Goal: Transaction & Acquisition: Book appointment/travel/reservation

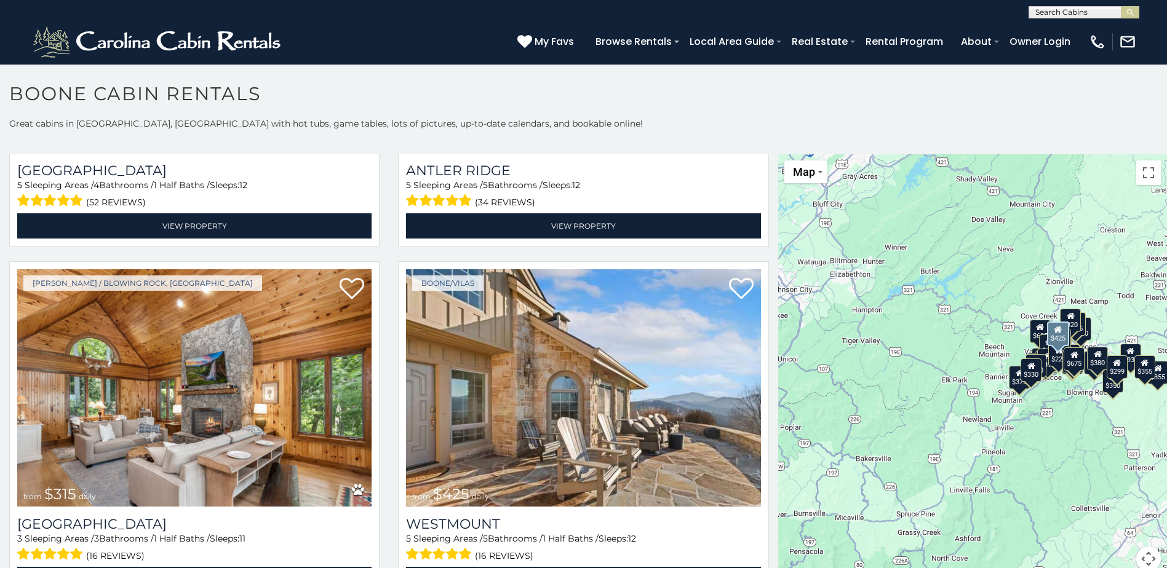
scroll to position [369, 0]
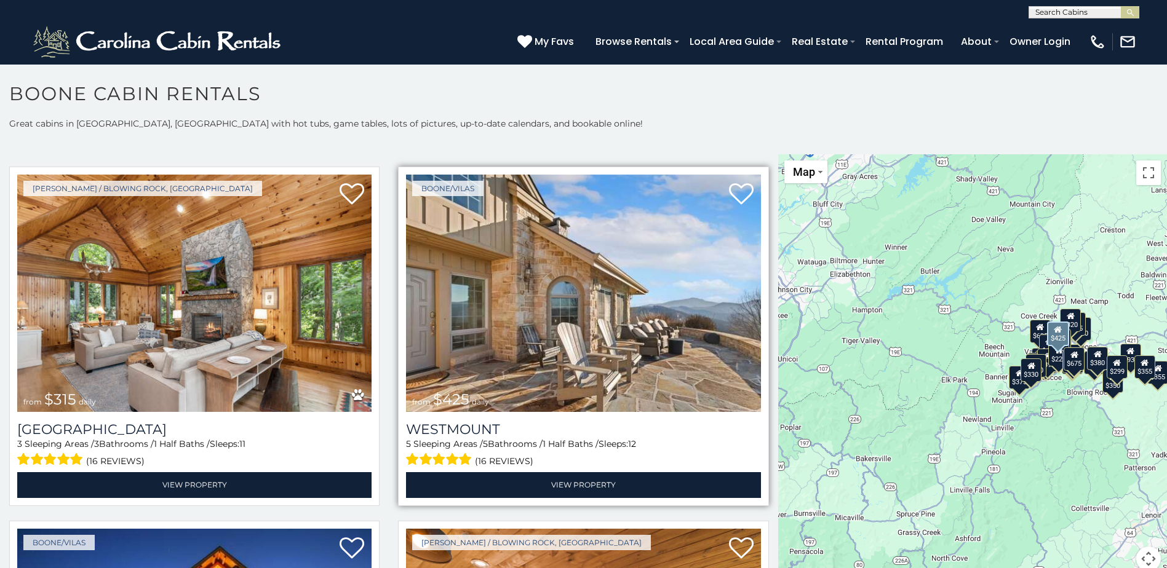
click at [584, 376] on img at bounding box center [583, 293] width 354 height 237
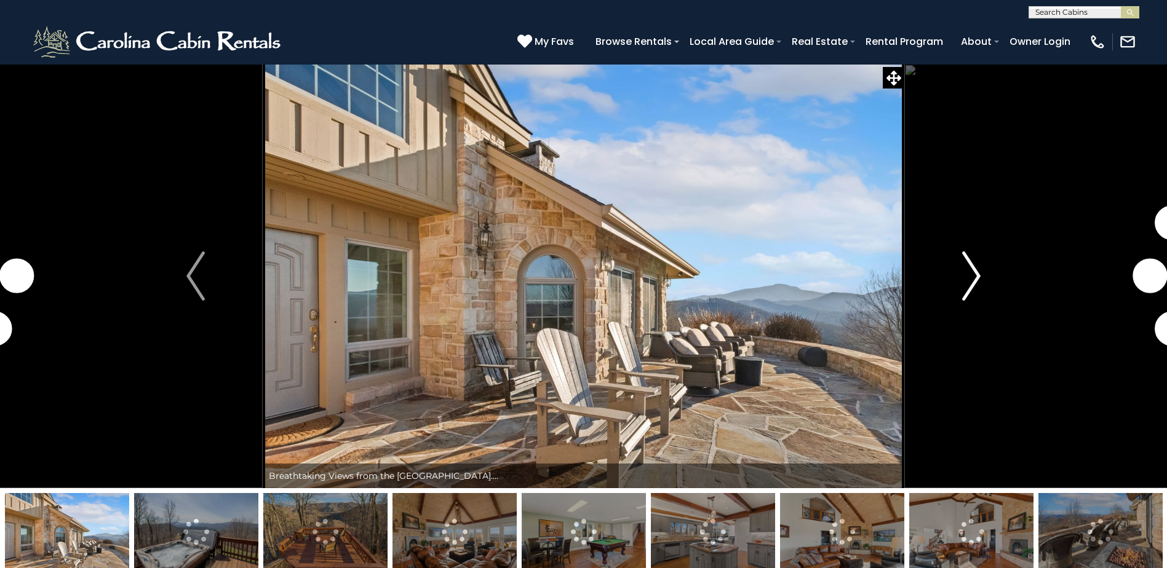
click at [979, 280] on img "Next" at bounding box center [971, 276] width 18 height 49
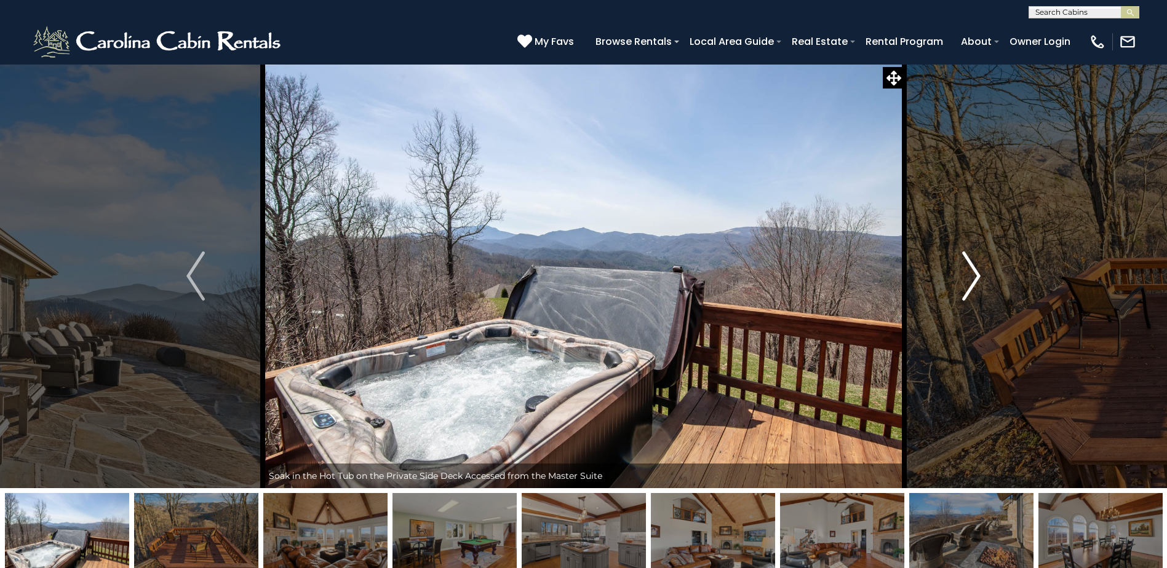
click at [970, 277] on img "Next" at bounding box center [971, 276] width 18 height 49
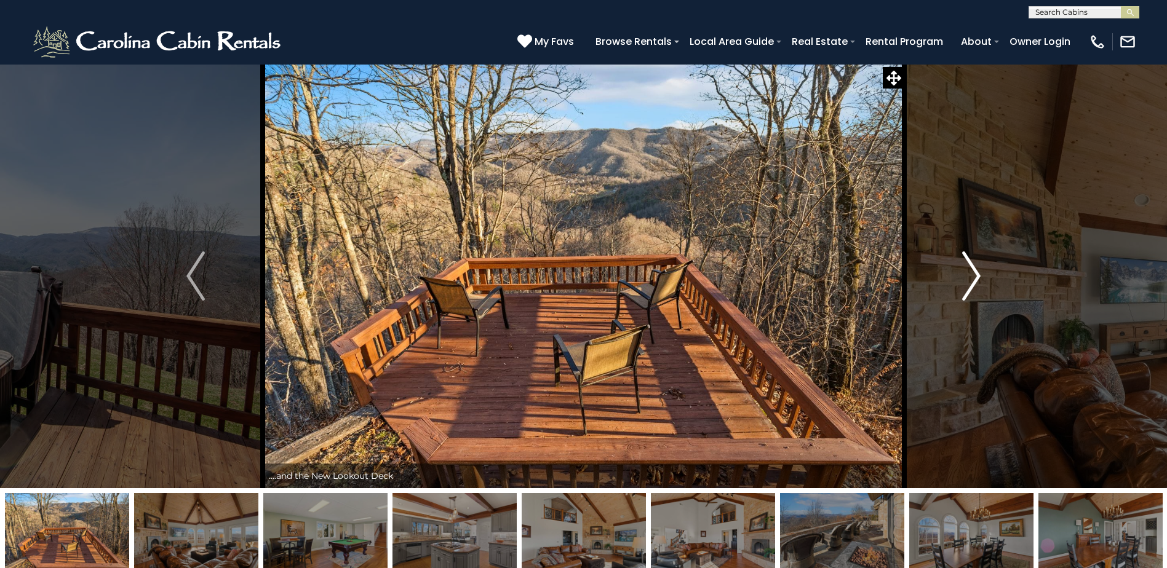
click at [973, 277] on img "Next" at bounding box center [971, 276] width 18 height 49
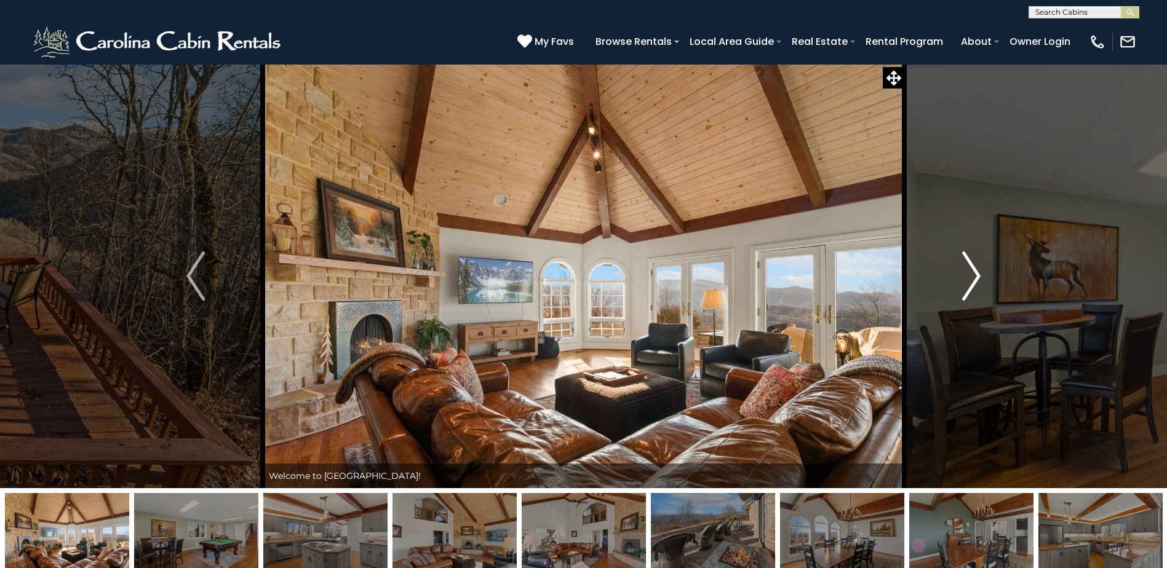
click at [973, 277] on img "Next" at bounding box center [971, 276] width 18 height 49
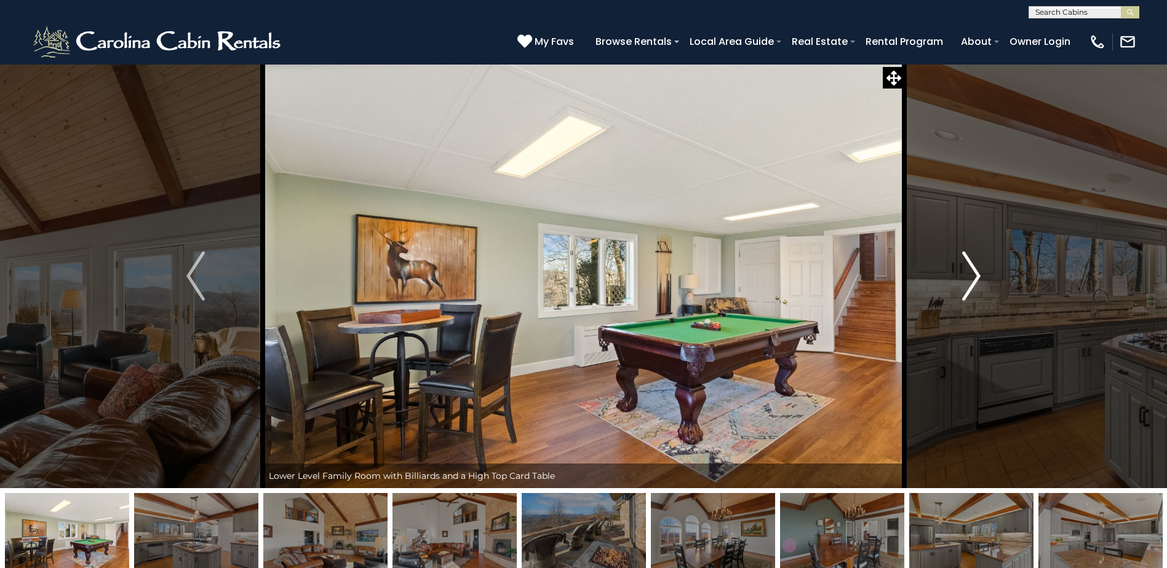
click at [973, 277] on img "Next" at bounding box center [971, 276] width 18 height 49
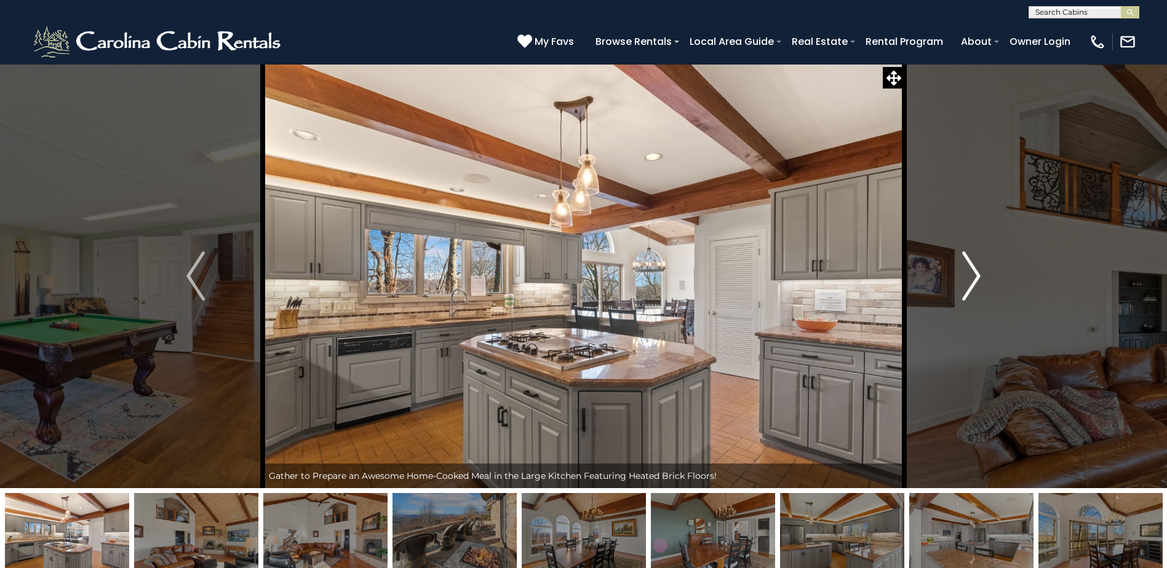
click at [973, 277] on img "Next" at bounding box center [971, 276] width 18 height 49
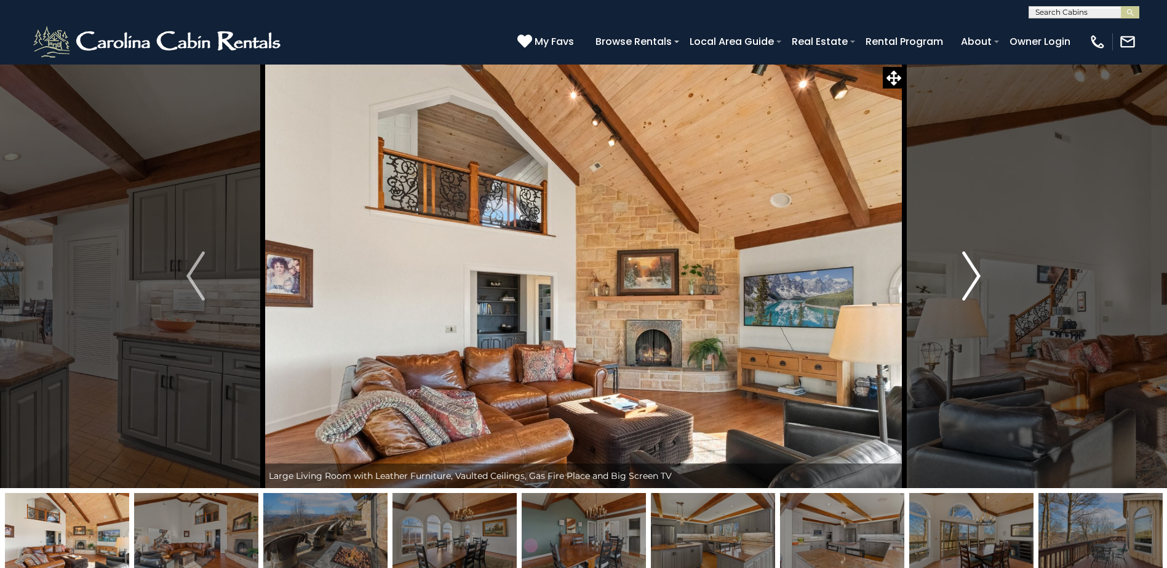
click at [973, 277] on img "Next" at bounding box center [971, 276] width 18 height 49
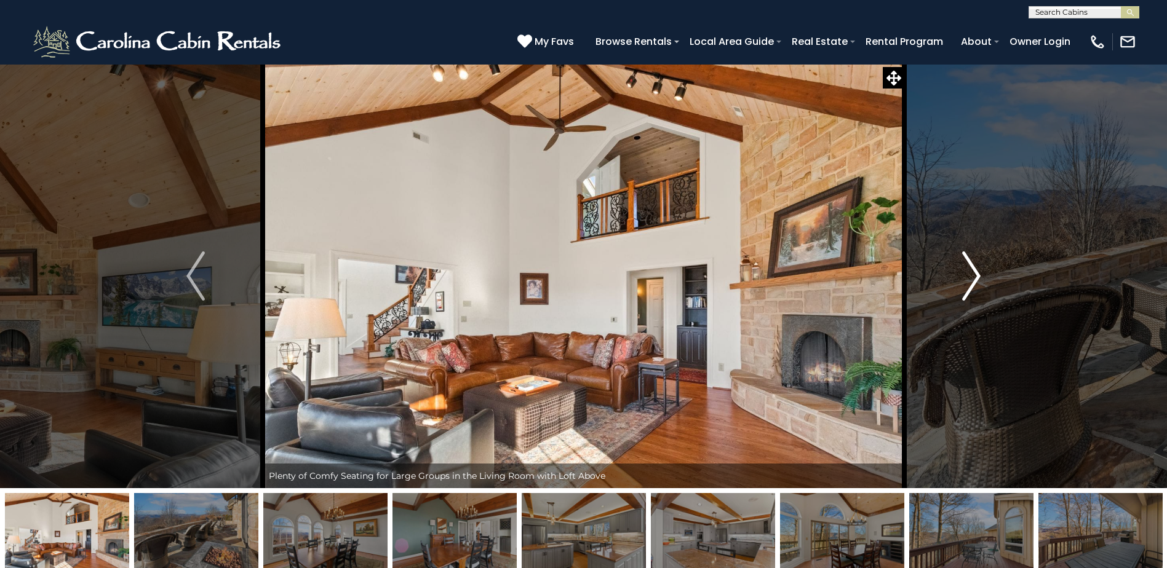
click at [973, 277] on img "Next" at bounding box center [971, 276] width 18 height 49
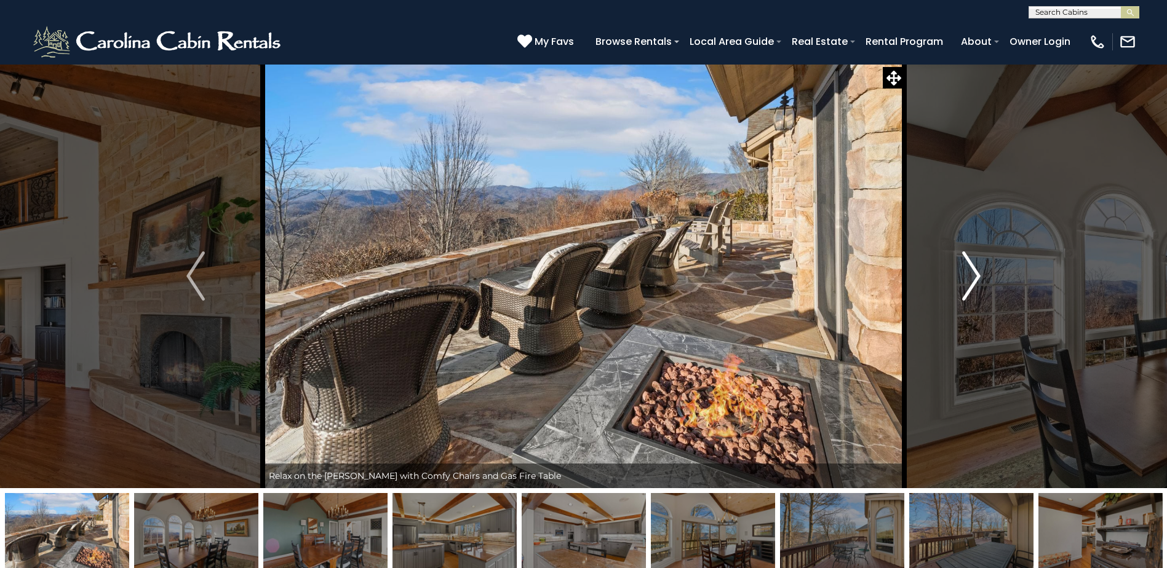
click at [973, 277] on img "Next" at bounding box center [971, 276] width 18 height 49
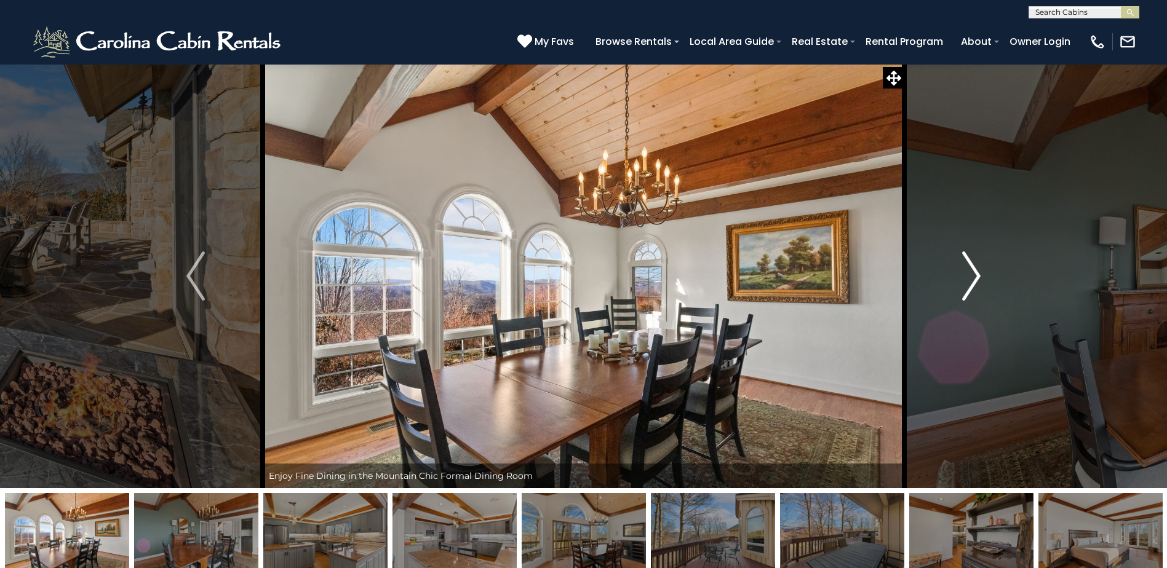
click at [973, 277] on img "Next" at bounding box center [971, 276] width 18 height 49
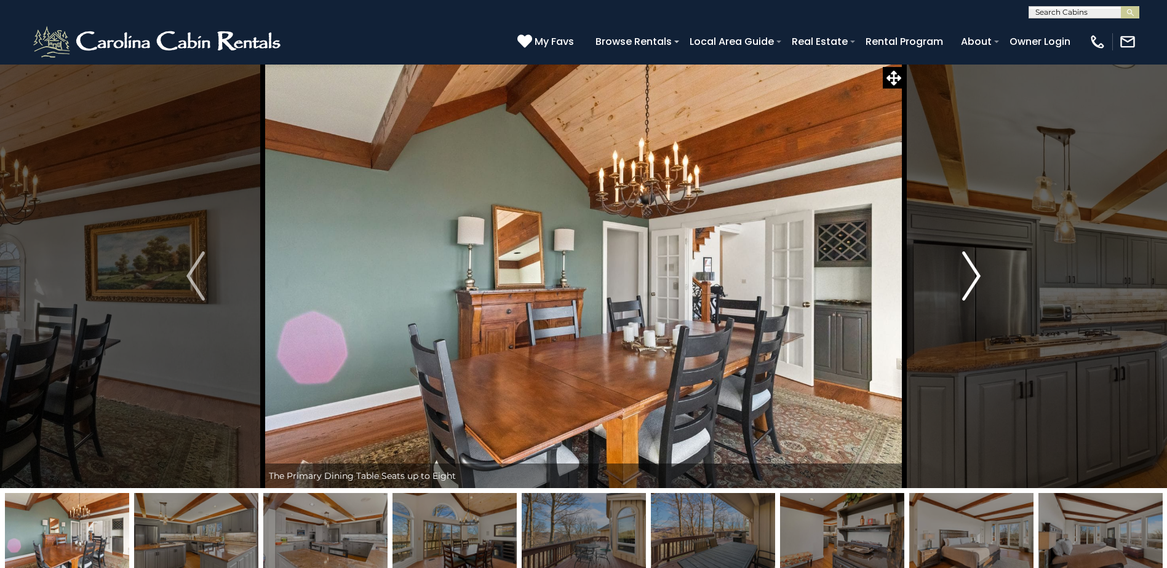
click at [973, 277] on img "Next" at bounding box center [971, 276] width 18 height 49
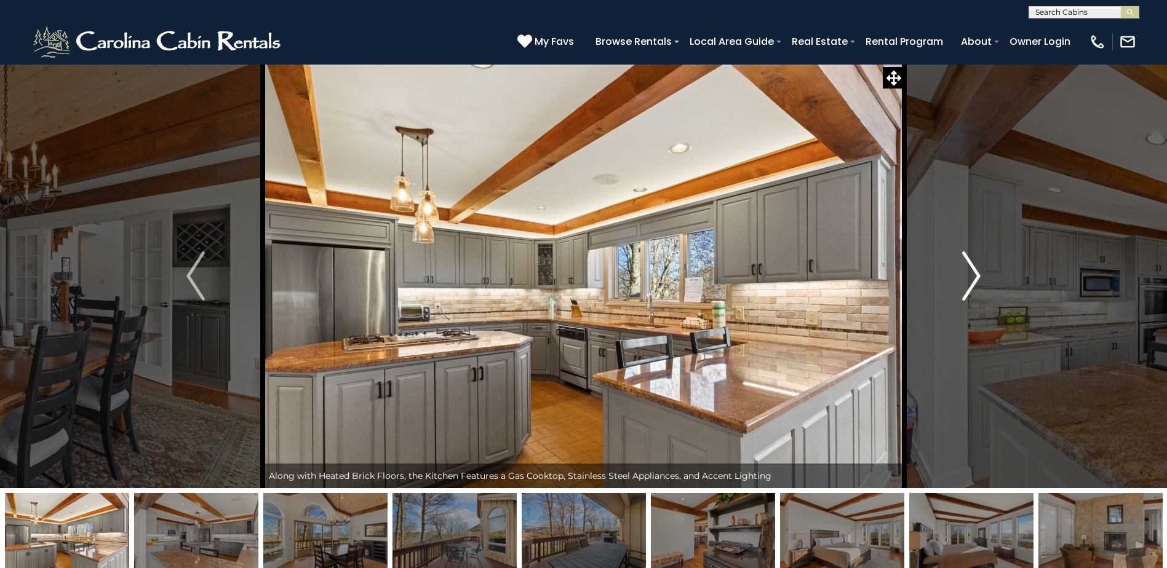
click at [973, 277] on img "Next" at bounding box center [971, 276] width 18 height 49
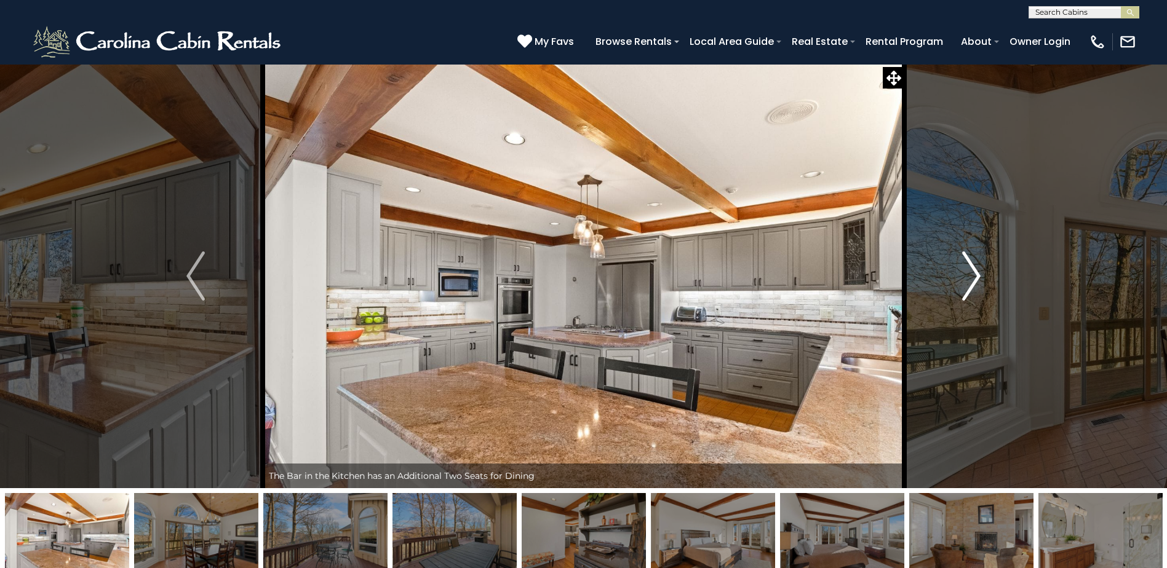
click at [973, 277] on img "Next" at bounding box center [971, 276] width 18 height 49
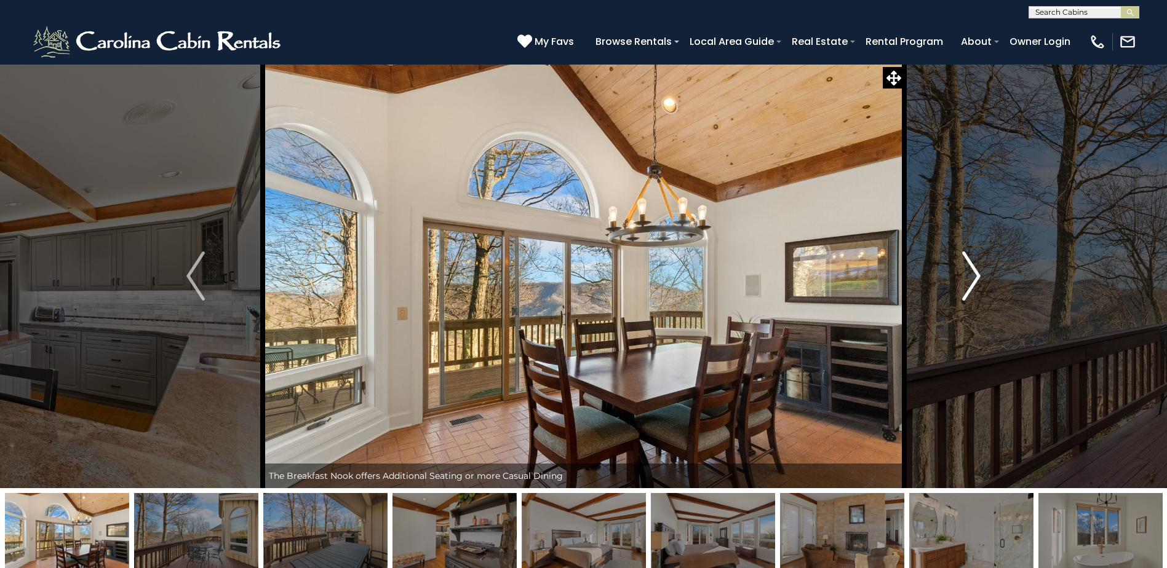
click at [973, 277] on img "Next" at bounding box center [971, 276] width 18 height 49
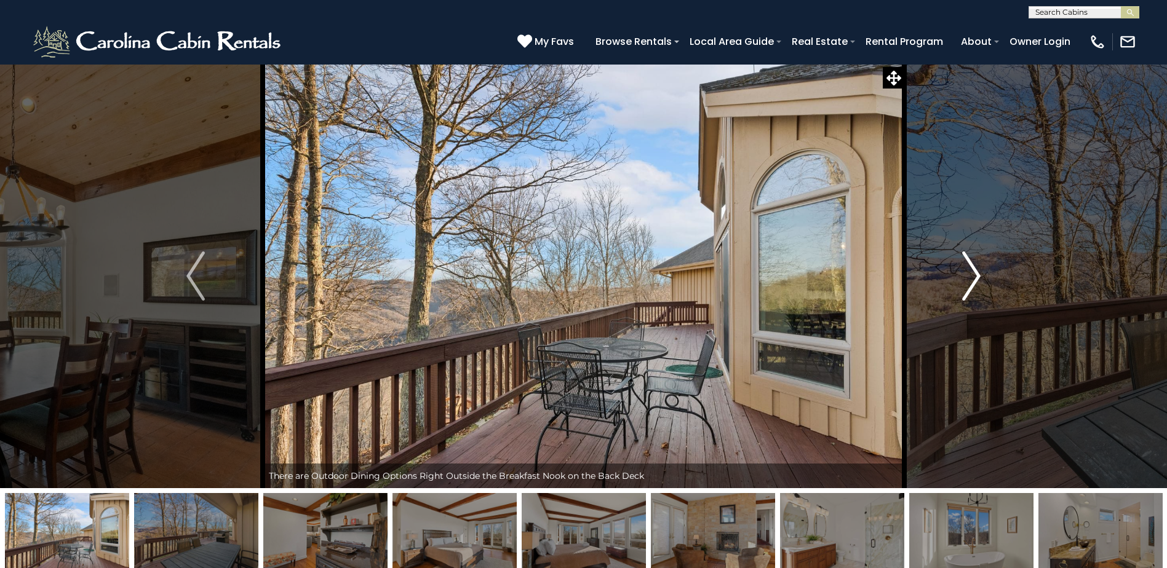
click at [973, 277] on img "Next" at bounding box center [971, 276] width 18 height 49
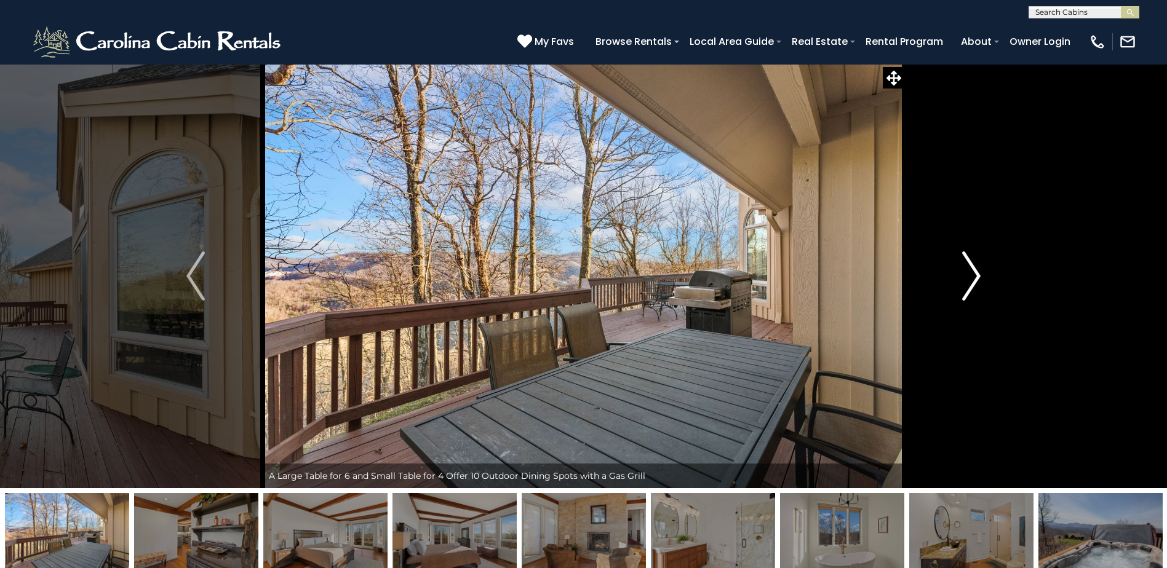
click at [973, 277] on img "Next" at bounding box center [971, 276] width 18 height 49
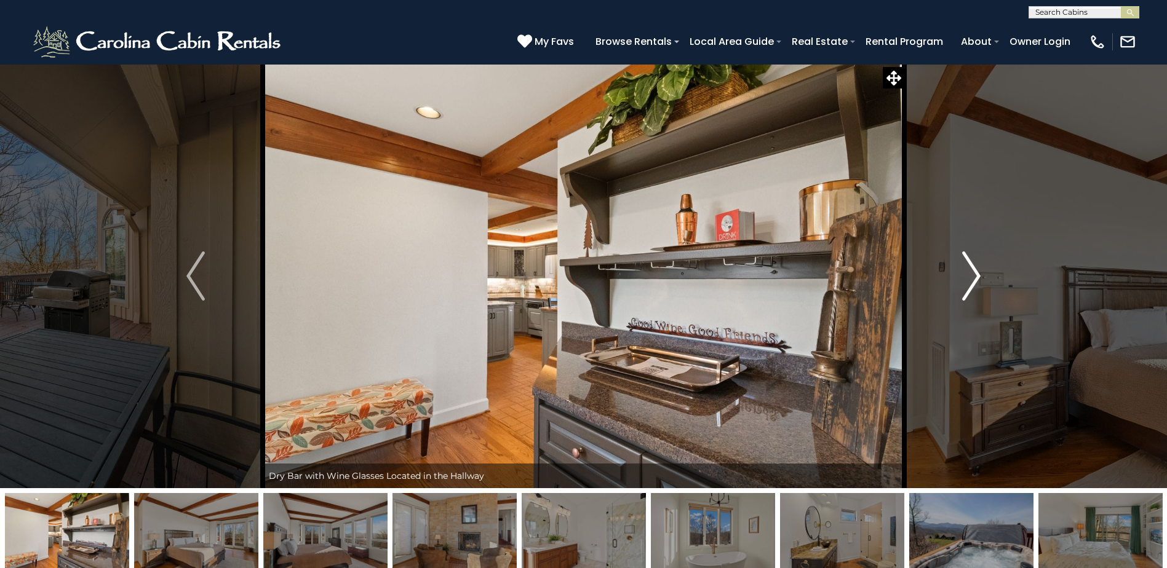
click at [973, 277] on img "Next" at bounding box center [971, 276] width 18 height 49
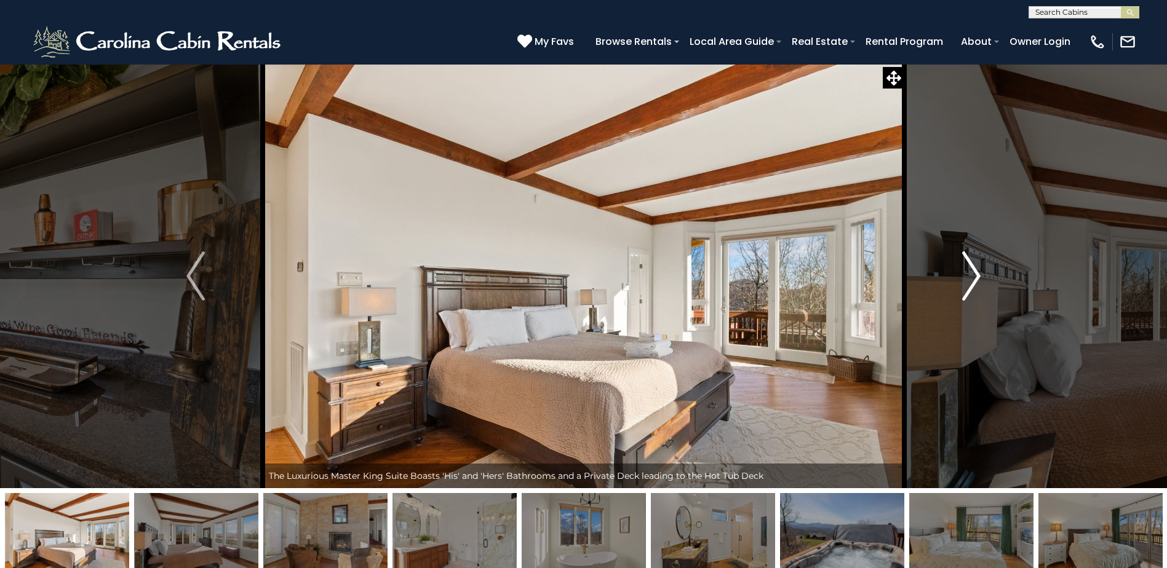
click at [973, 277] on img "Next" at bounding box center [971, 276] width 18 height 49
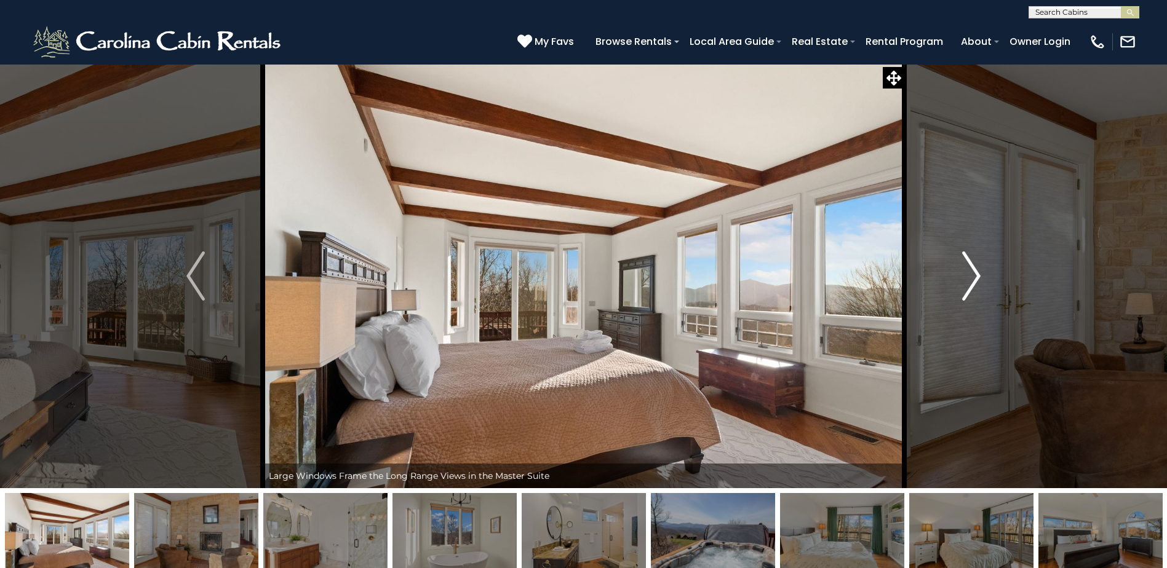
click at [973, 277] on img "Next" at bounding box center [971, 276] width 18 height 49
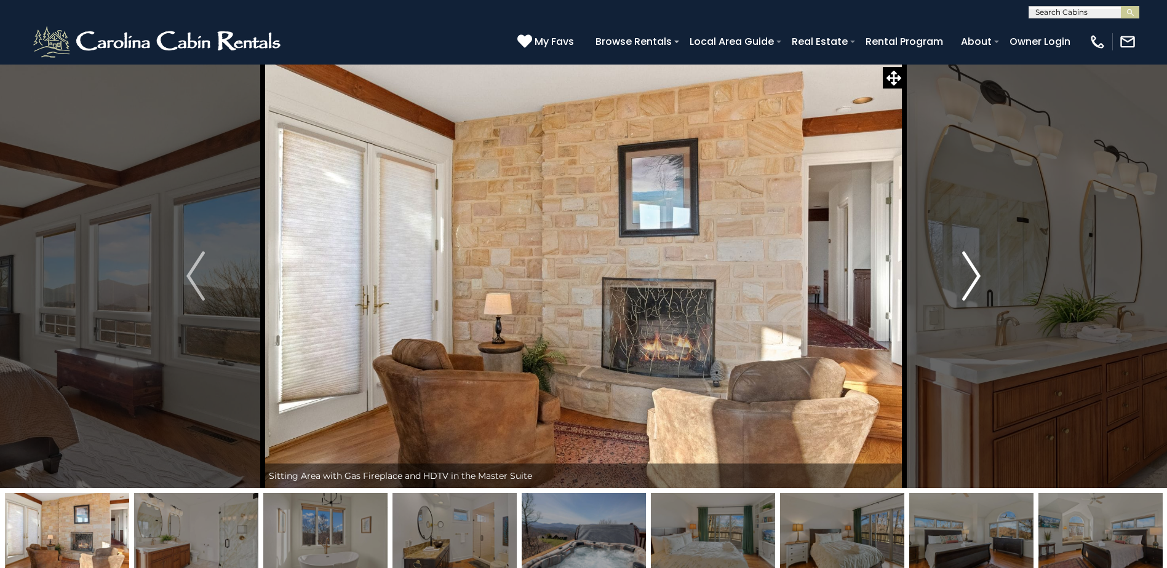
click at [973, 277] on img "Next" at bounding box center [971, 276] width 18 height 49
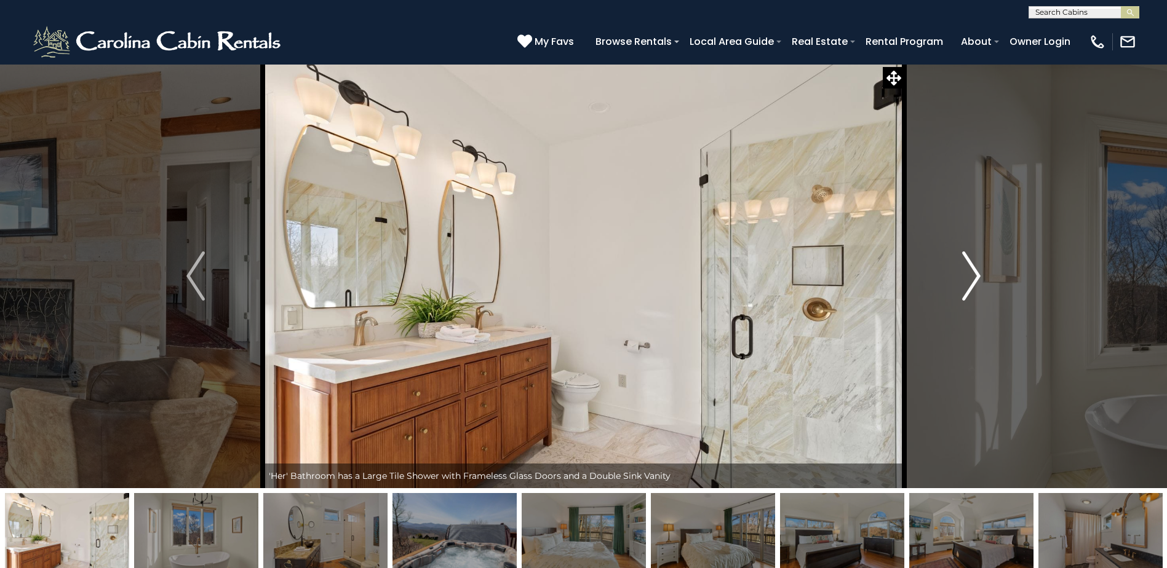
click at [973, 277] on img "Next" at bounding box center [971, 276] width 18 height 49
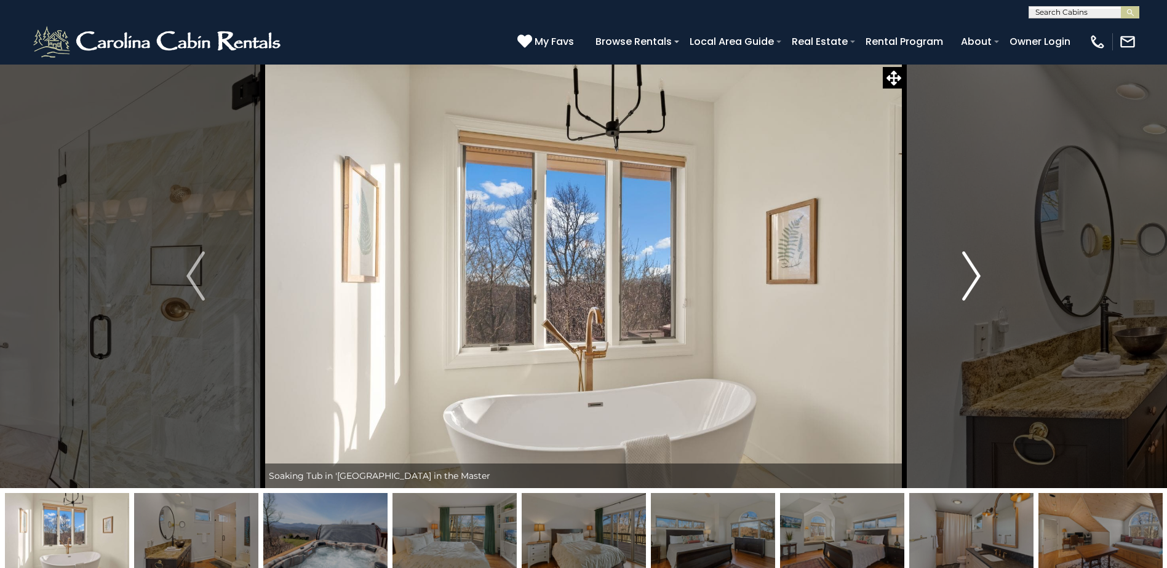
click at [973, 277] on img "Next" at bounding box center [971, 276] width 18 height 49
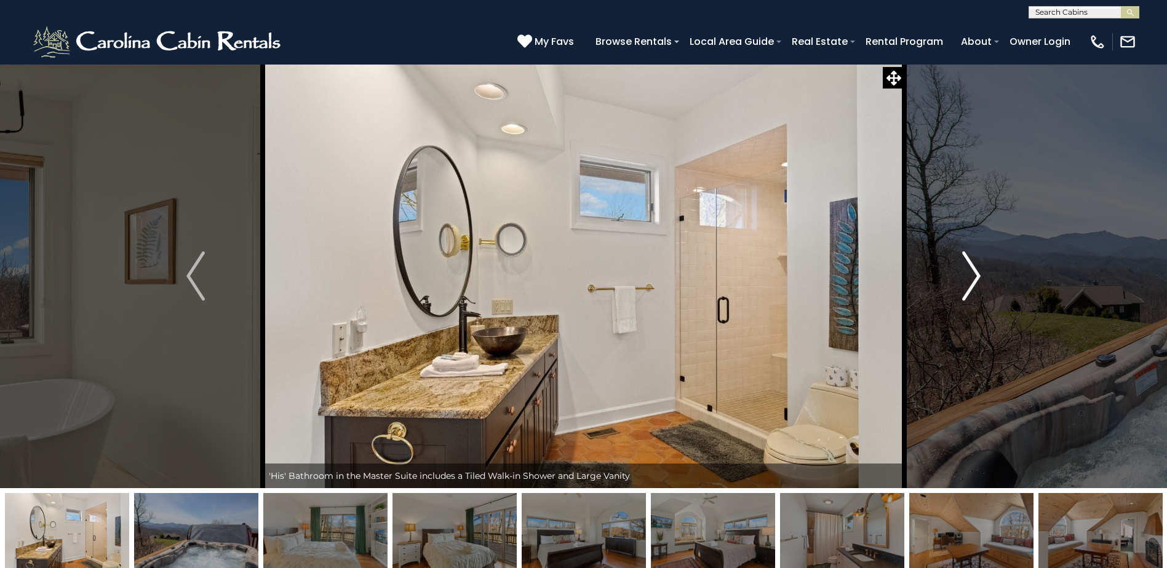
click at [973, 277] on img "Next" at bounding box center [971, 276] width 18 height 49
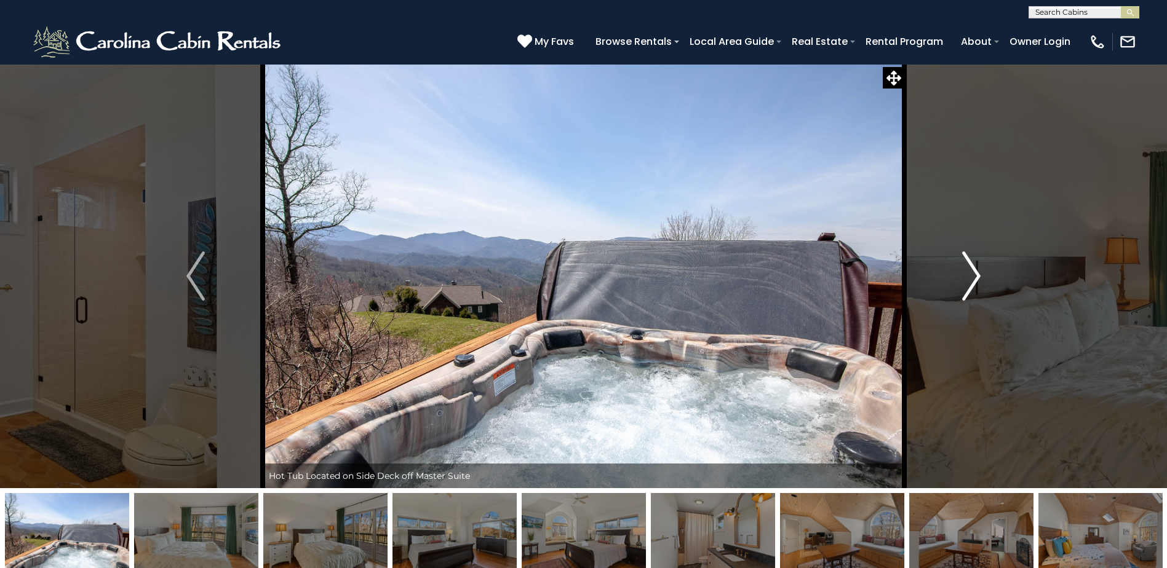
click at [973, 277] on img "Next" at bounding box center [971, 276] width 18 height 49
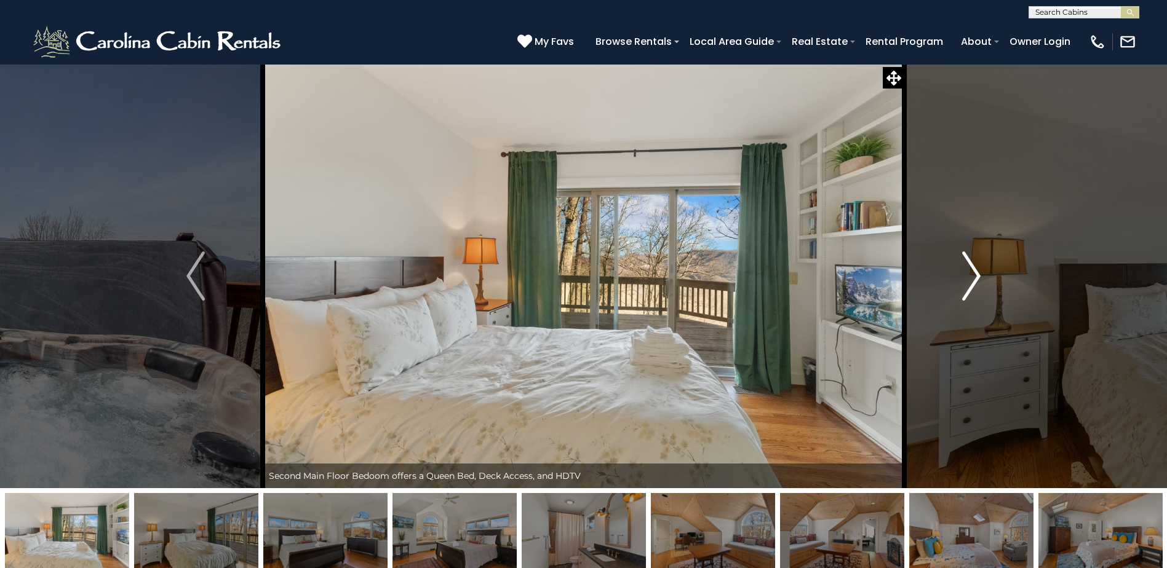
click at [973, 277] on img "Next" at bounding box center [971, 276] width 18 height 49
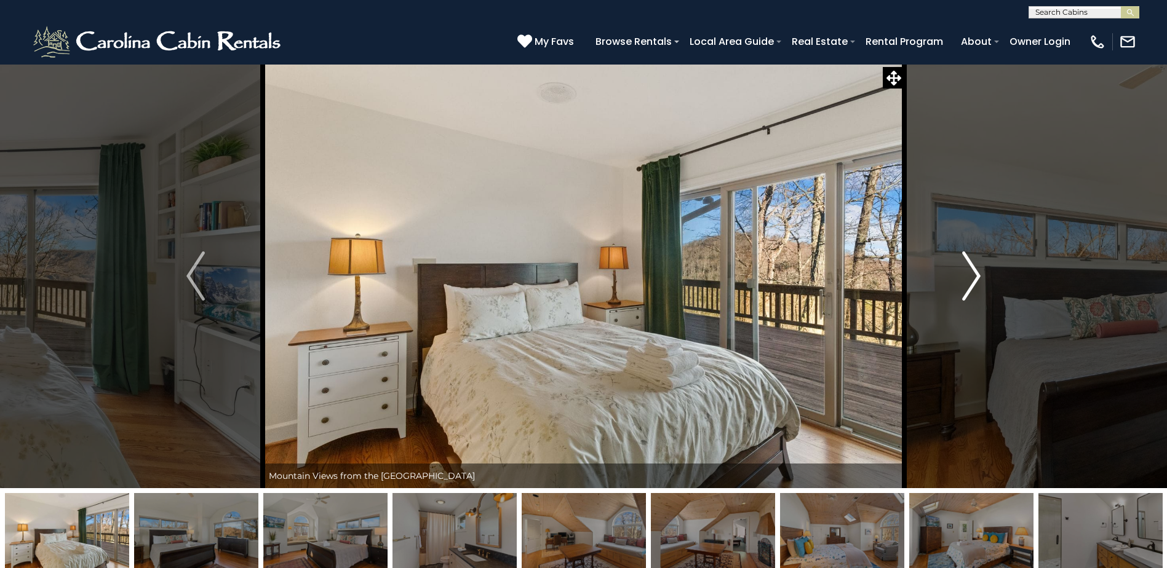
click at [973, 277] on img "Next" at bounding box center [971, 276] width 18 height 49
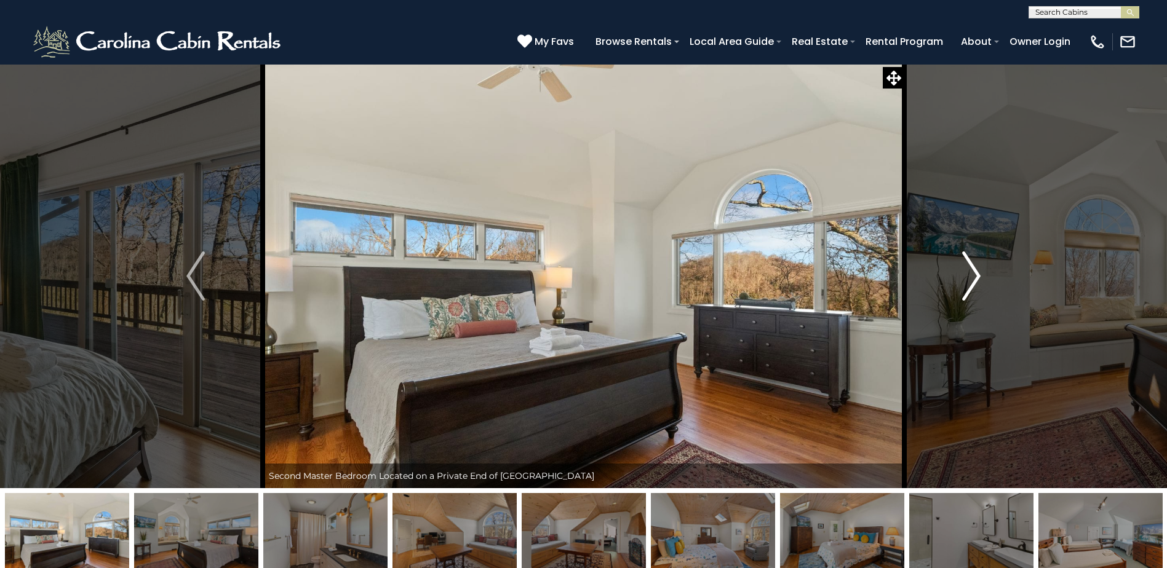
click at [973, 277] on img "Next" at bounding box center [971, 276] width 18 height 49
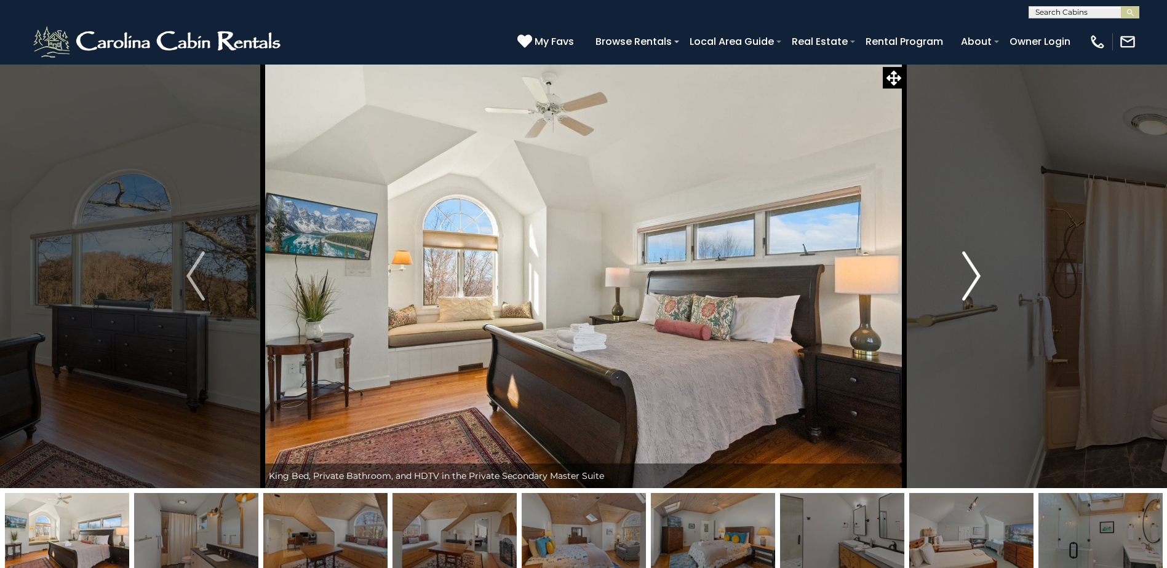
click at [973, 277] on img "Next" at bounding box center [971, 276] width 18 height 49
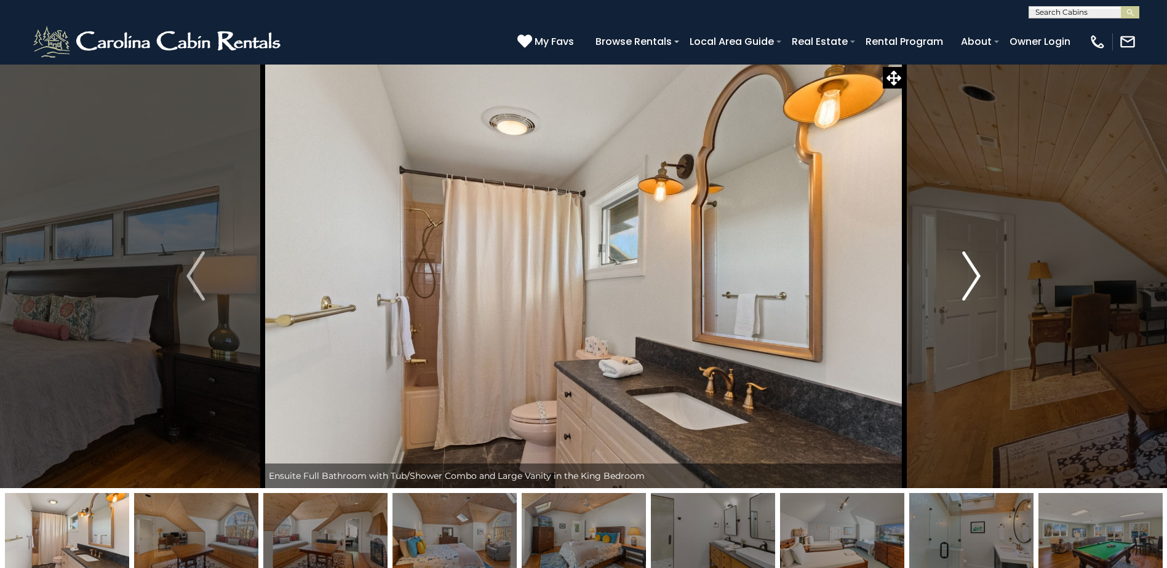
click at [973, 277] on img "Next" at bounding box center [971, 276] width 18 height 49
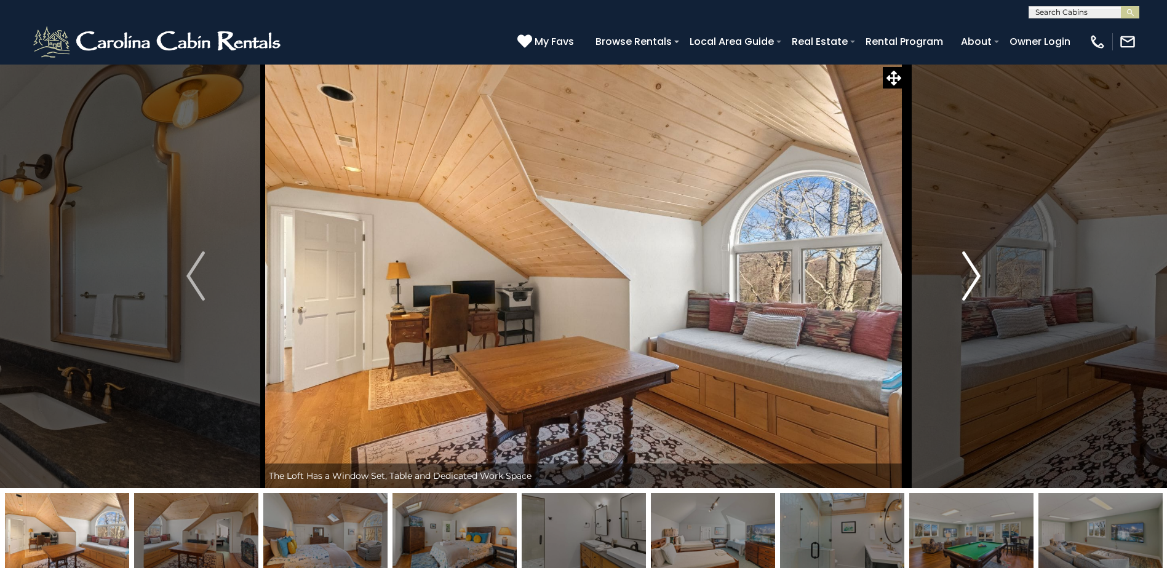
click at [973, 277] on img "Next" at bounding box center [971, 276] width 18 height 49
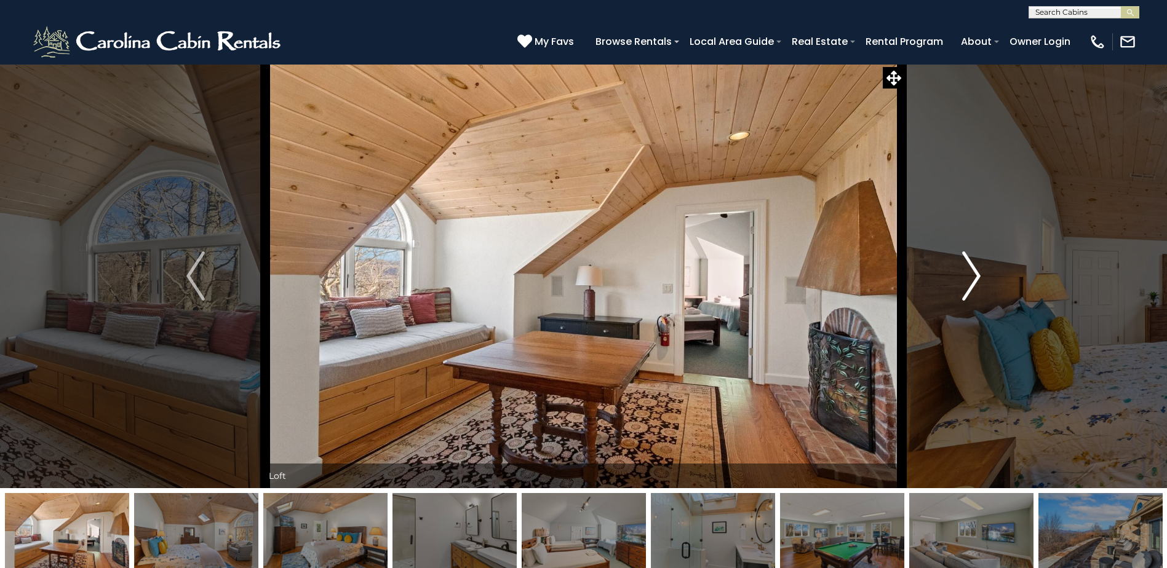
click at [973, 277] on img "Next" at bounding box center [971, 276] width 18 height 49
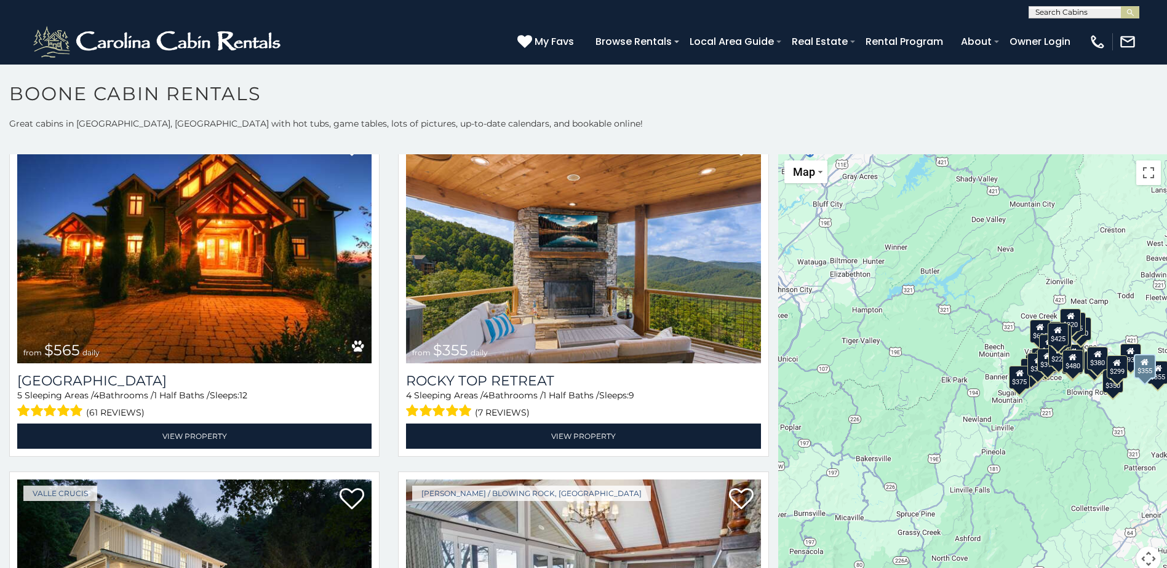
scroll to position [800, 0]
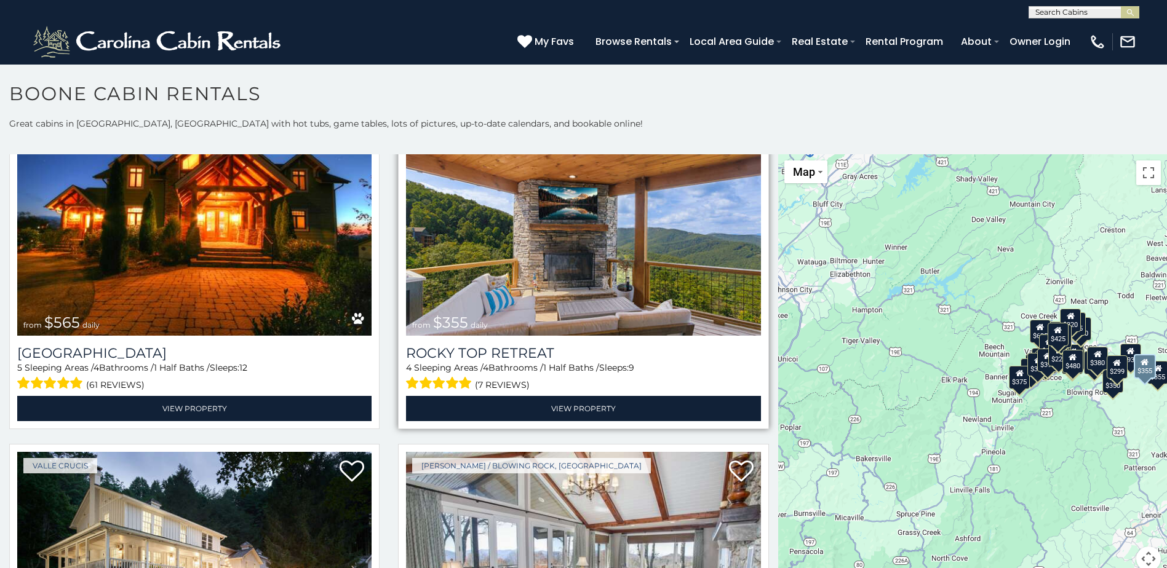
click at [554, 317] on img at bounding box center [583, 216] width 354 height 237
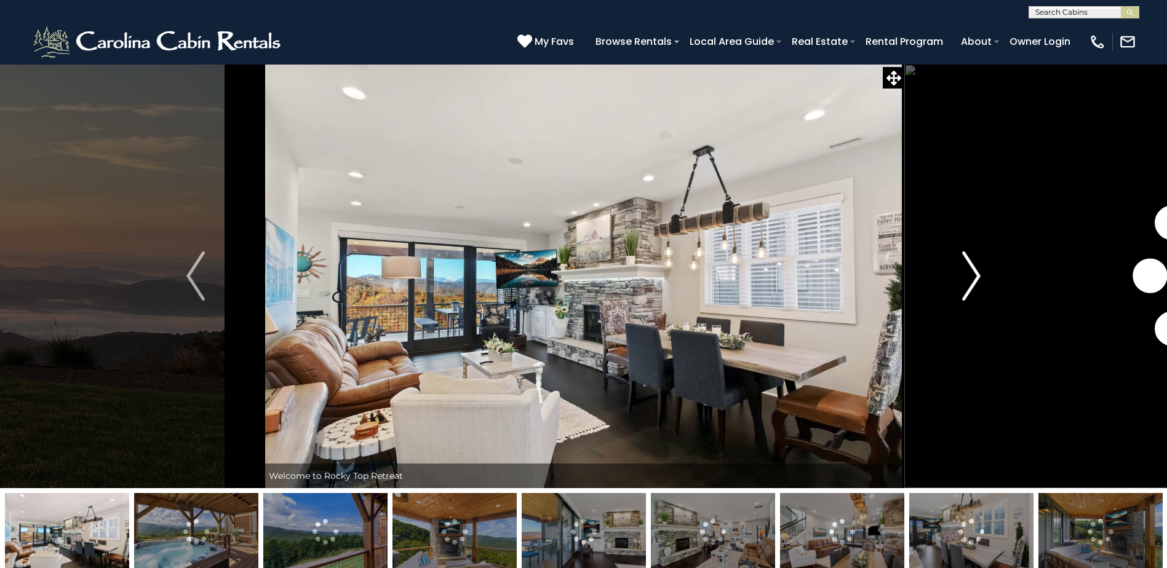
click at [975, 277] on img "Next" at bounding box center [971, 276] width 18 height 49
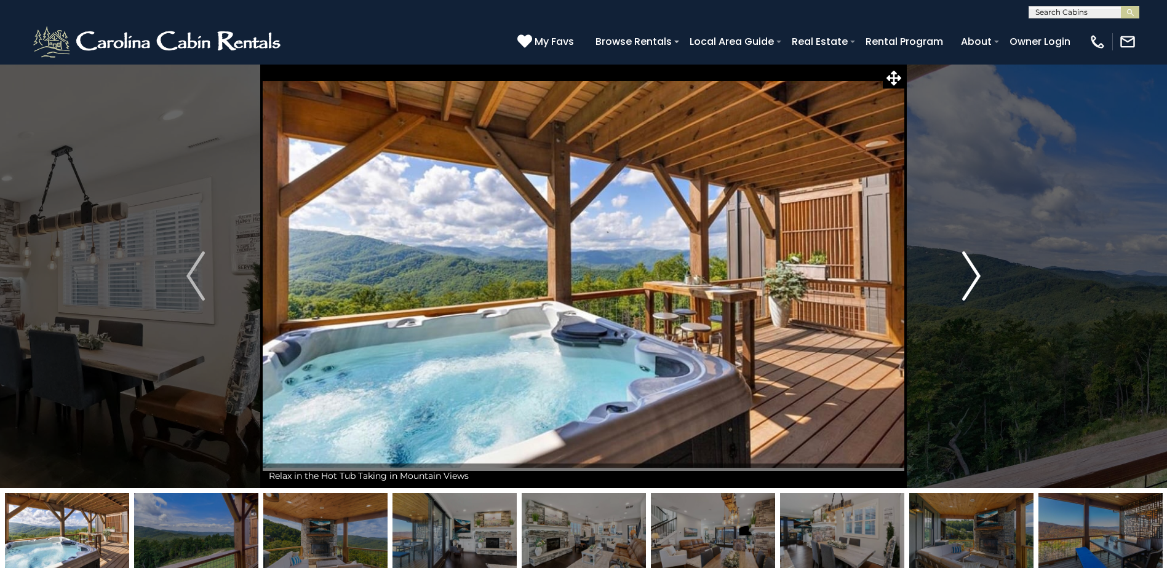
click at [975, 277] on img "Next" at bounding box center [971, 276] width 18 height 49
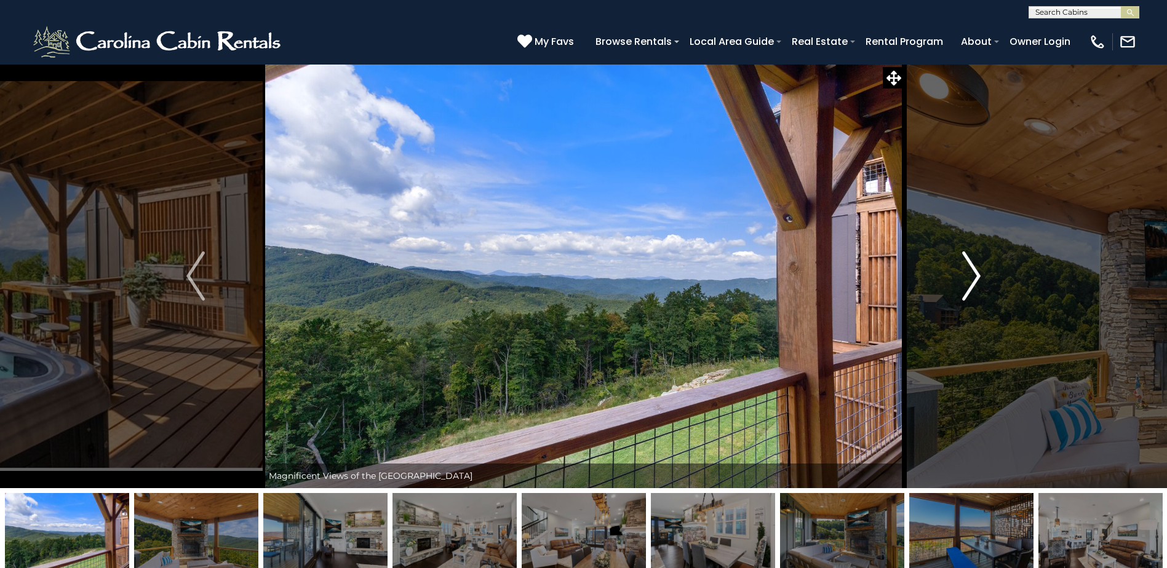
click at [975, 277] on img "Next" at bounding box center [971, 276] width 18 height 49
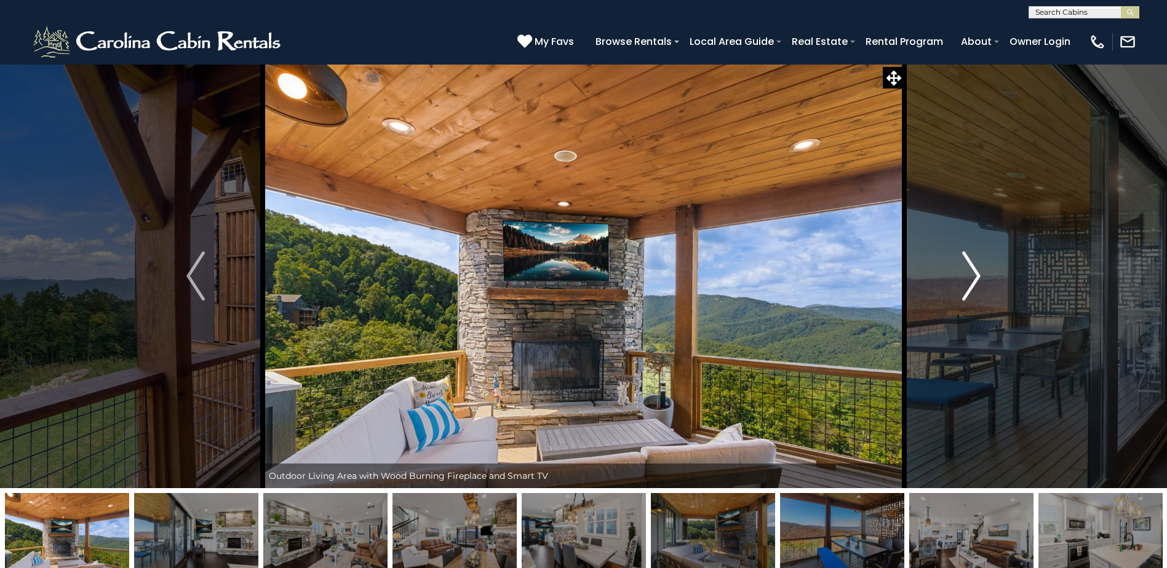
click at [975, 277] on img "Next" at bounding box center [971, 276] width 18 height 49
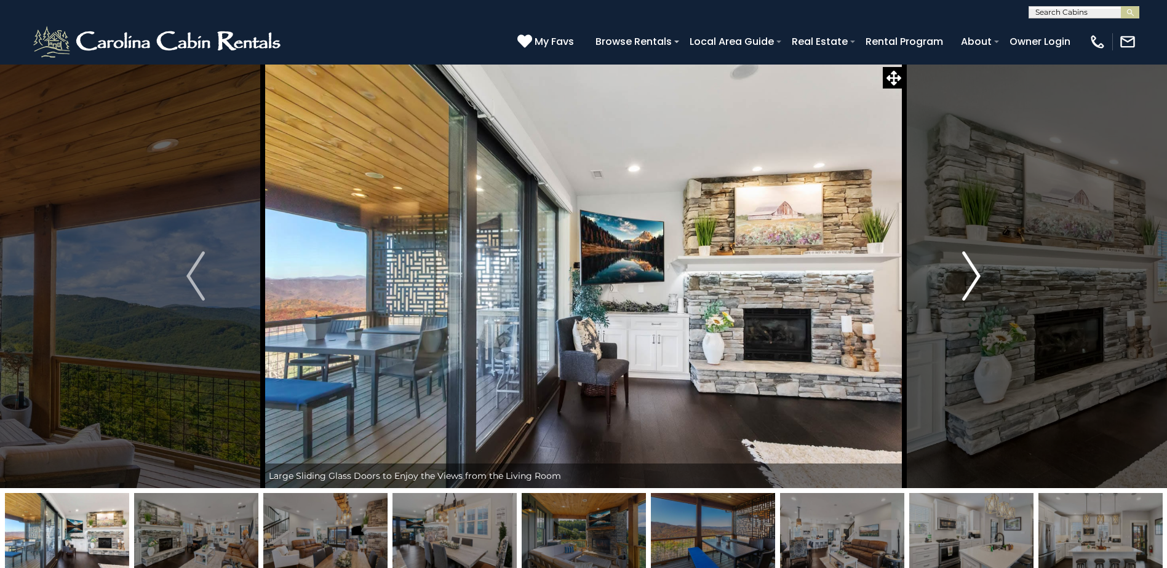
click at [975, 277] on img "Next" at bounding box center [971, 276] width 18 height 49
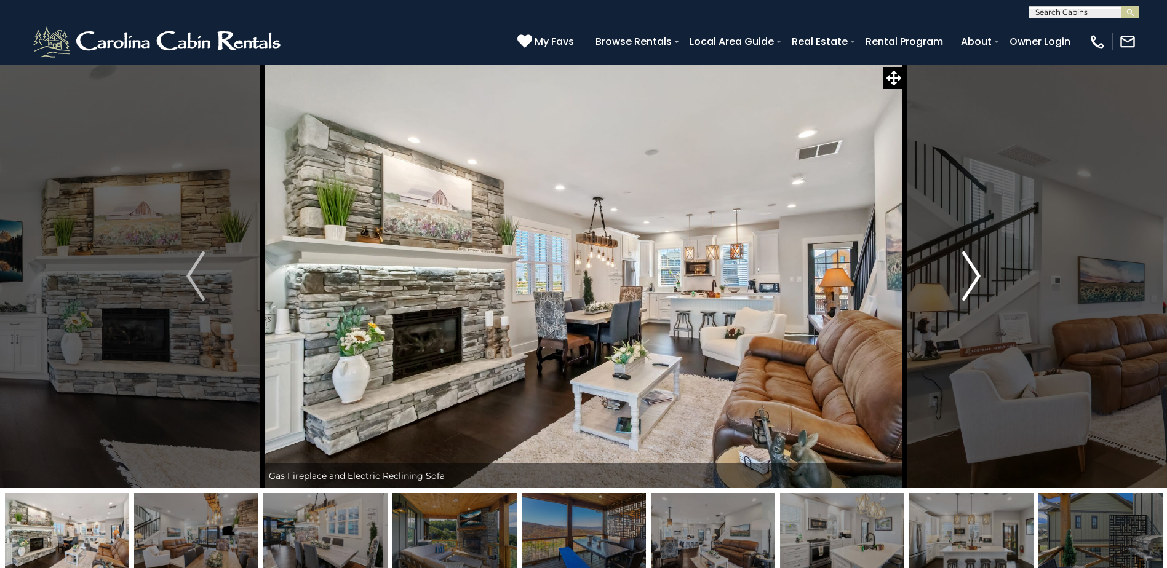
click at [975, 277] on img "Next" at bounding box center [971, 276] width 18 height 49
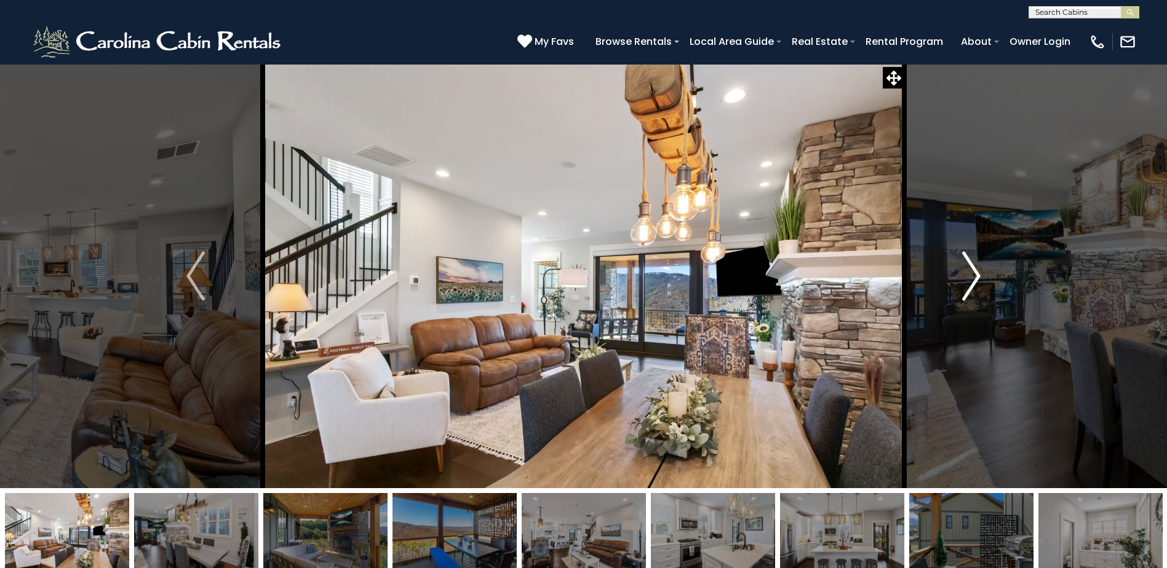
click at [975, 277] on img "Next" at bounding box center [971, 276] width 18 height 49
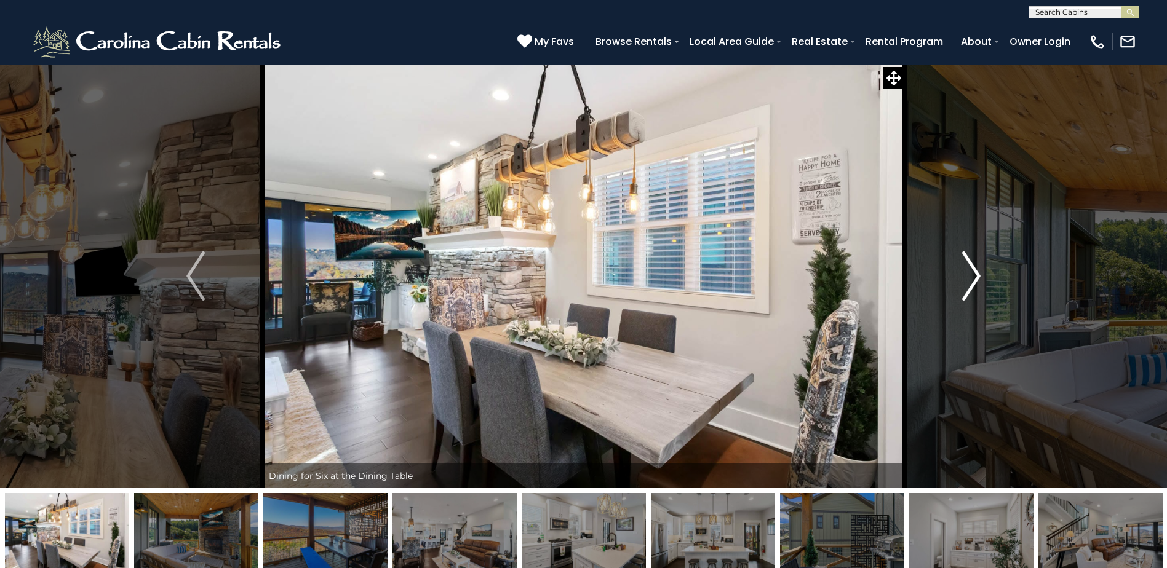
click at [975, 277] on img "Next" at bounding box center [971, 276] width 18 height 49
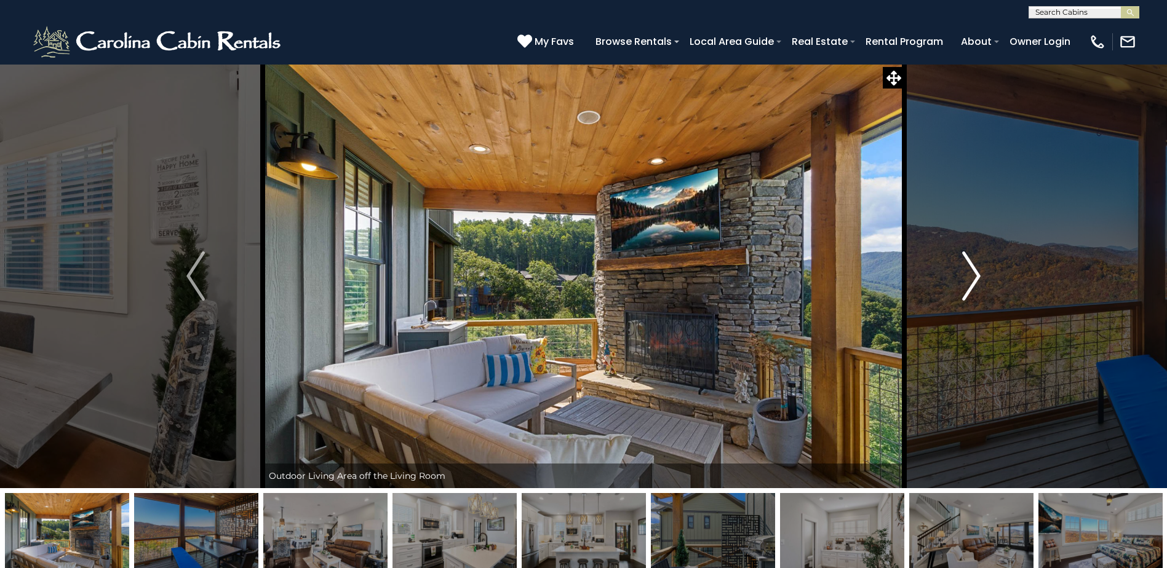
click at [975, 277] on img "Next" at bounding box center [971, 276] width 18 height 49
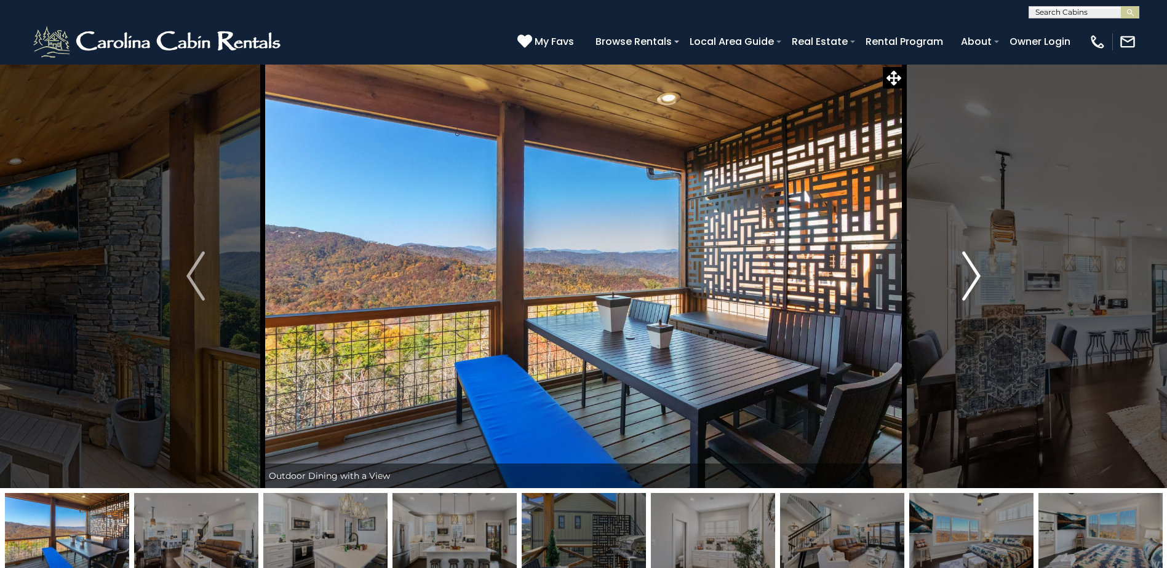
click at [975, 277] on img "Next" at bounding box center [971, 276] width 18 height 49
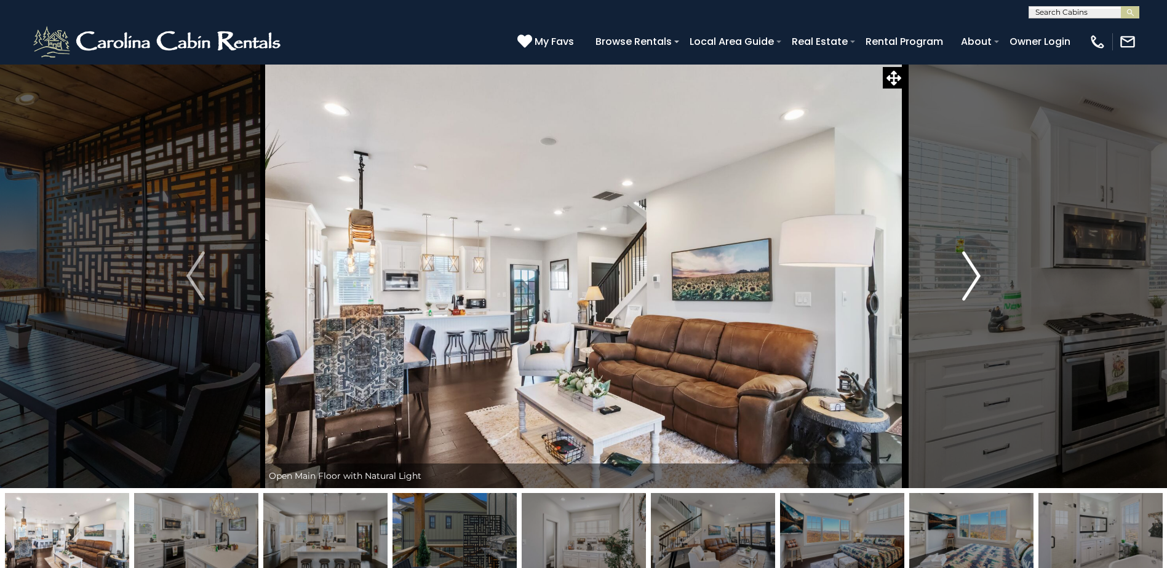
click at [975, 277] on img "Next" at bounding box center [971, 276] width 18 height 49
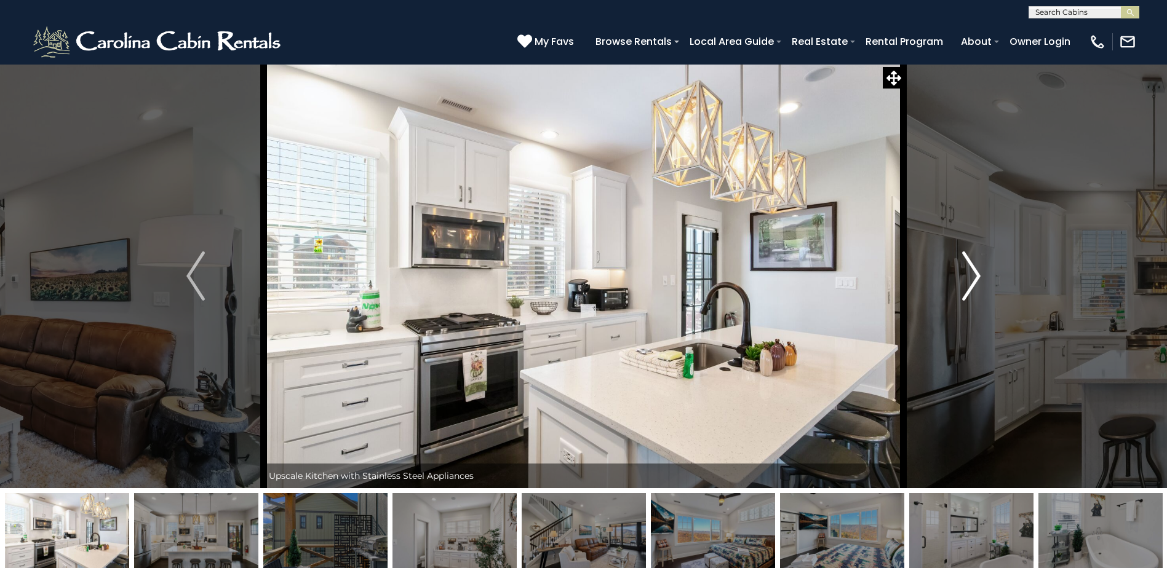
click at [975, 277] on img "Next" at bounding box center [971, 276] width 18 height 49
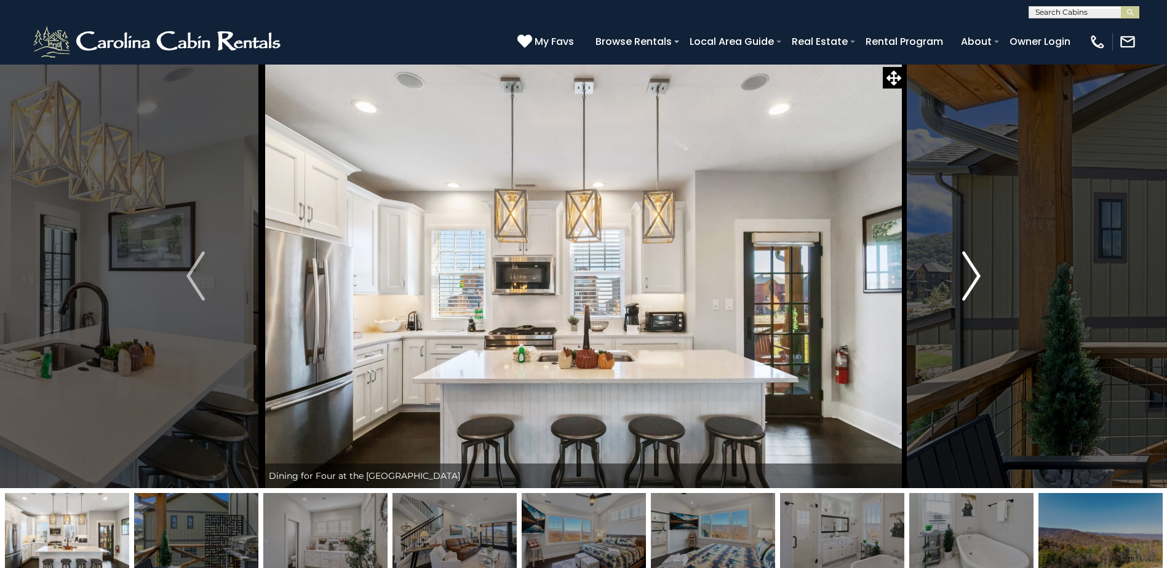
click at [975, 277] on img "Next" at bounding box center [971, 276] width 18 height 49
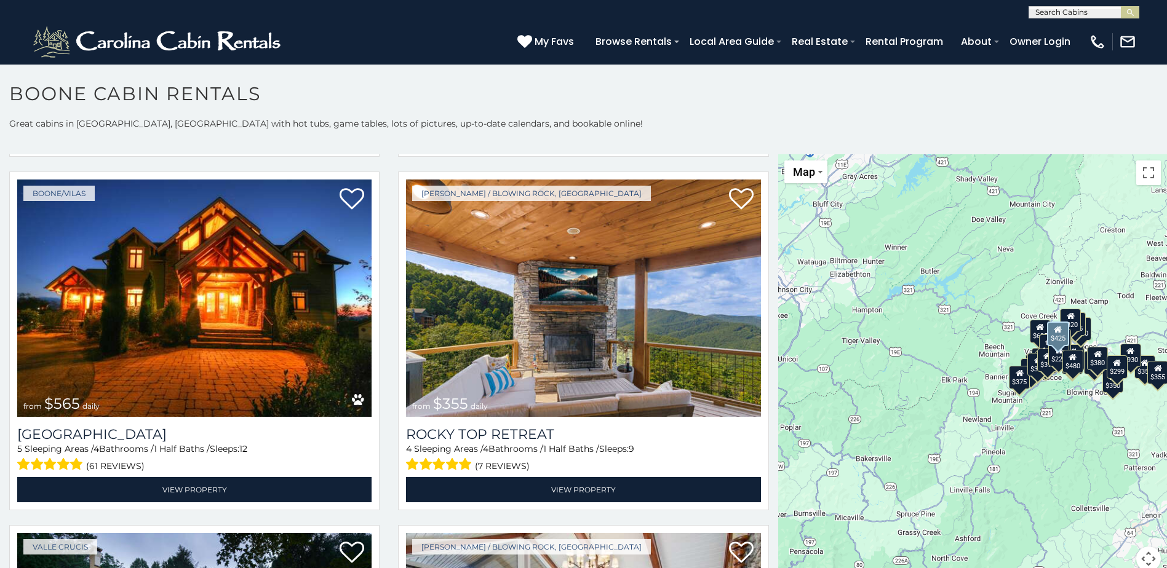
scroll to position [861, 0]
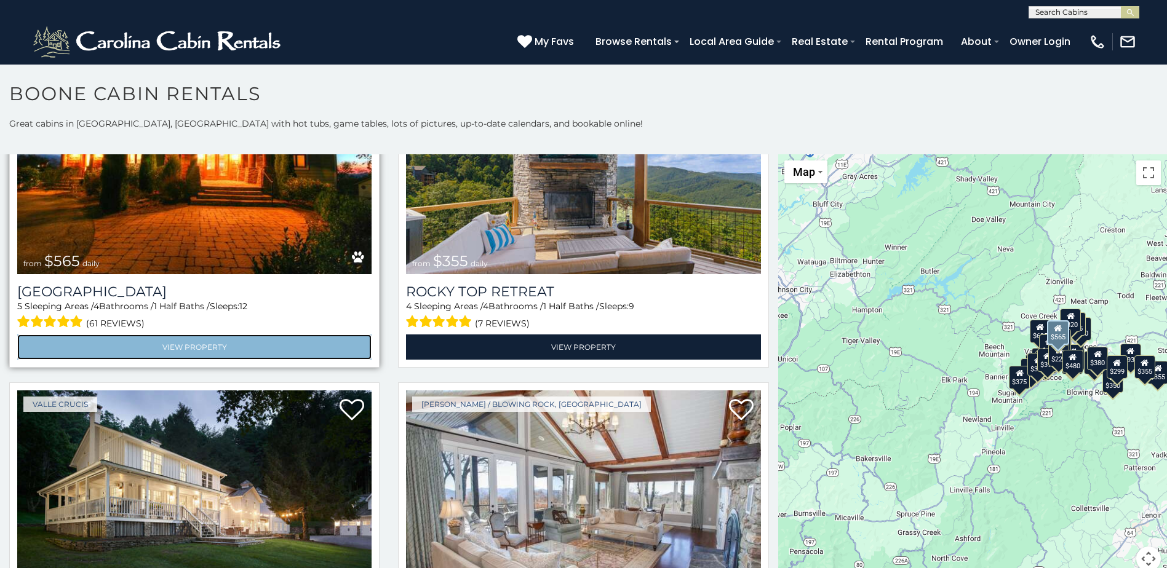
click at [203, 335] on link "View Property" at bounding box center [194, 347] width 354 height 25
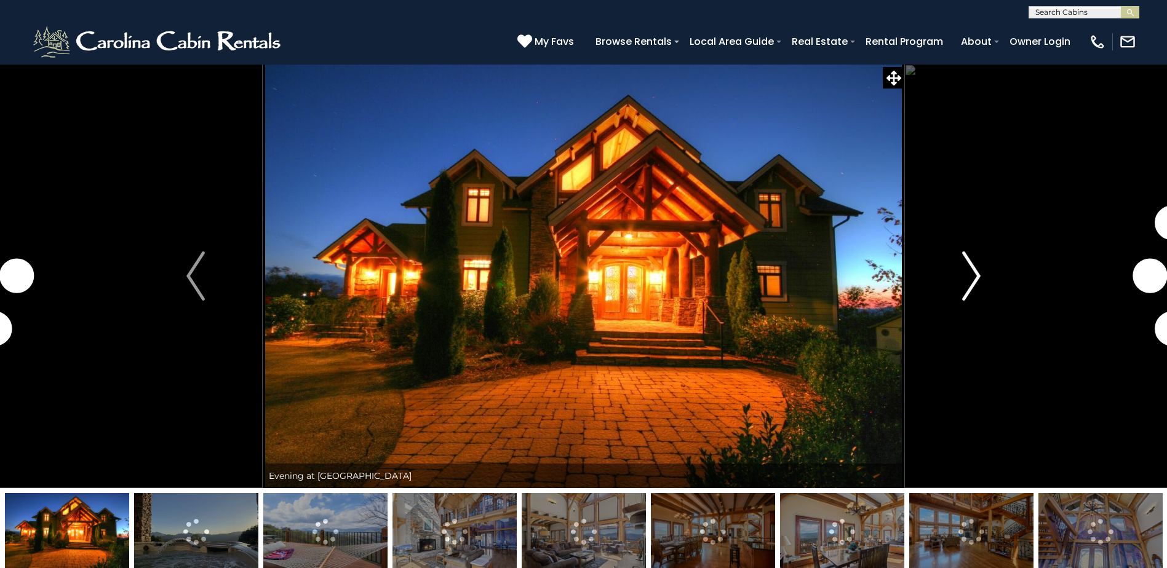
click at [977, 279] on img "Next" at bounding box center [971, 276] width 18 height 49
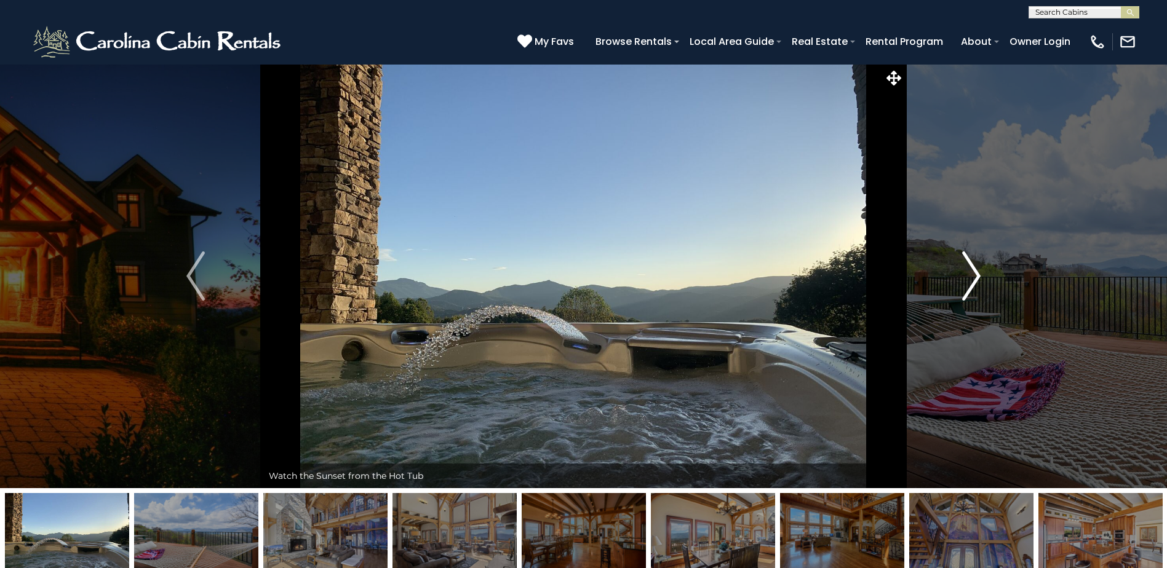
click at [974, 273] on img "Next" at bounding box center [971, 276] width 18 height 49
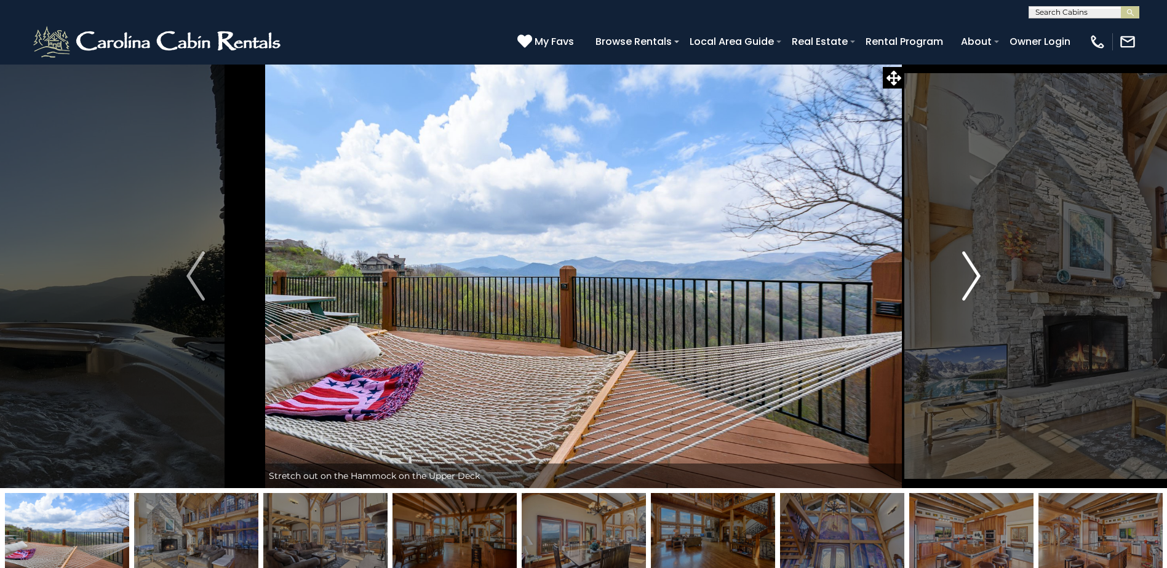
click at [974, 273] on img "Next" at bounding box center [971, 276] width 18 height 49
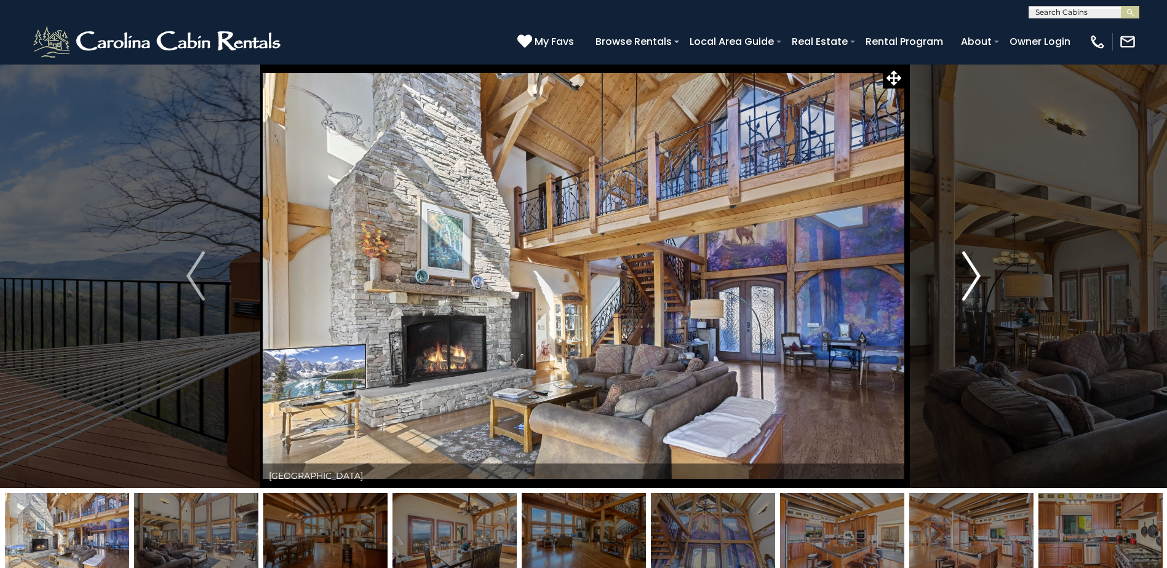
click at [974, 273] on img "Next" at bounding box center [971, 276] width 18 height 49
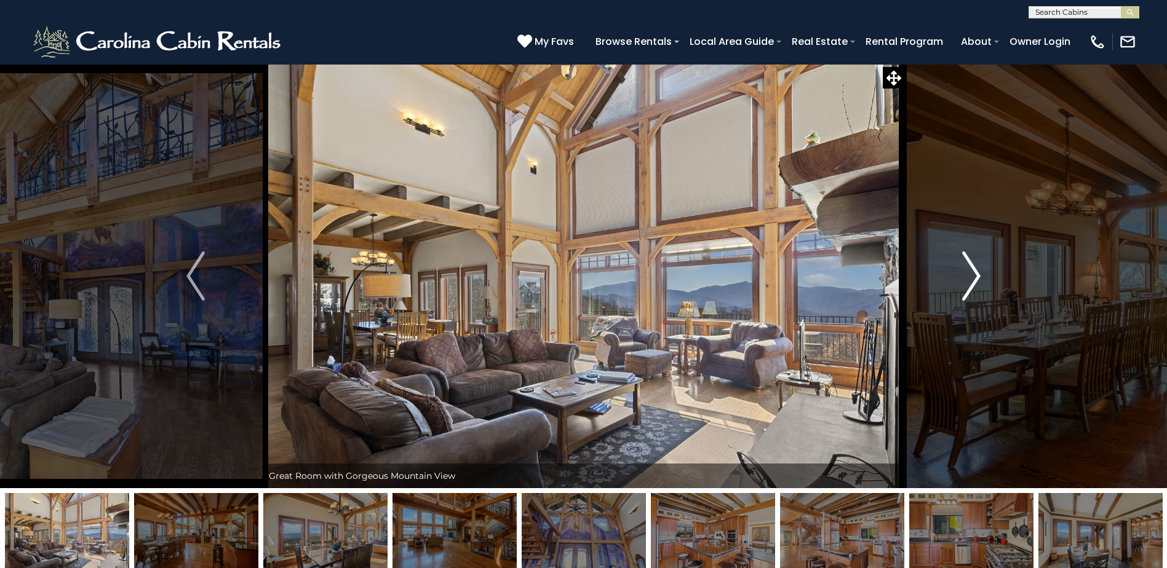
click at [974, 273] on img "Next" at bounding box center [971, 276] width 18 height 49
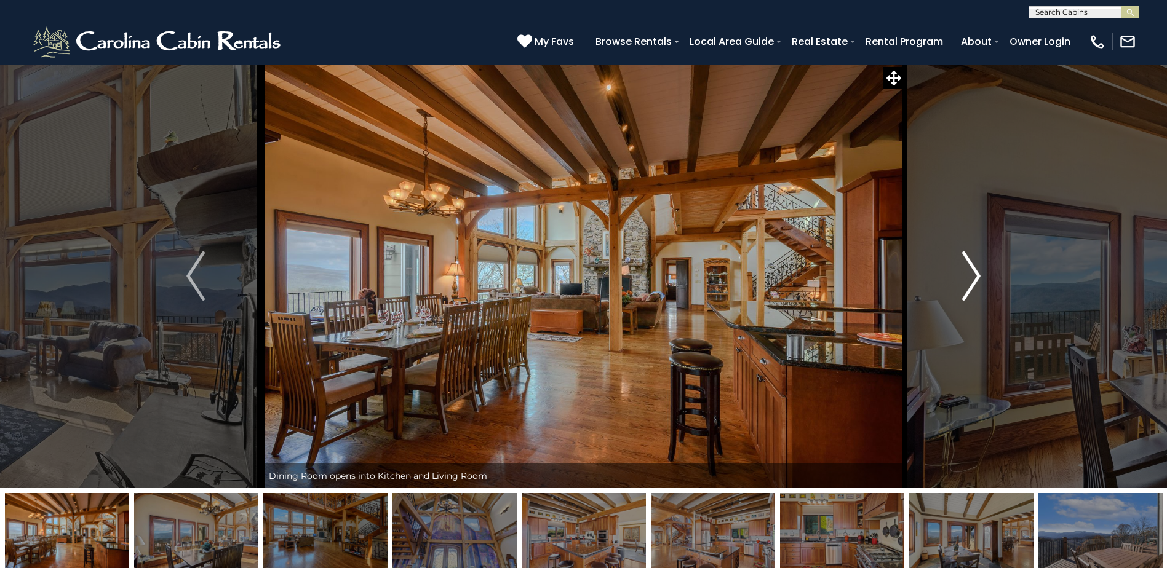
click at [974, 273] on img "Next" at bounding box center [971, 276] width 18 height 49
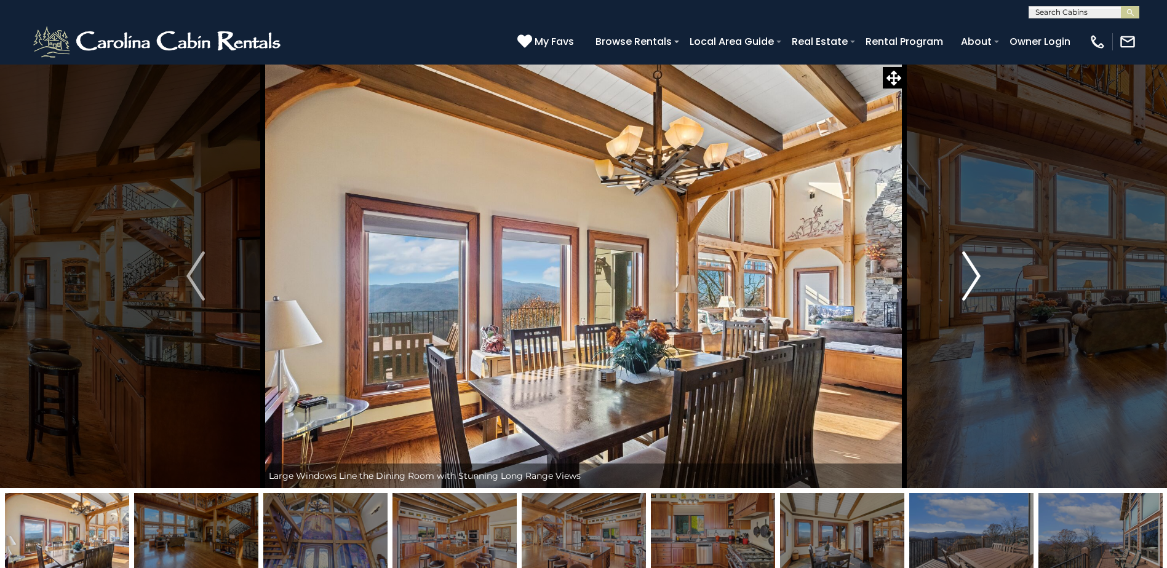
click at [974, 273] on img "Next" at bounding box center [971, 276] width 18 height 49
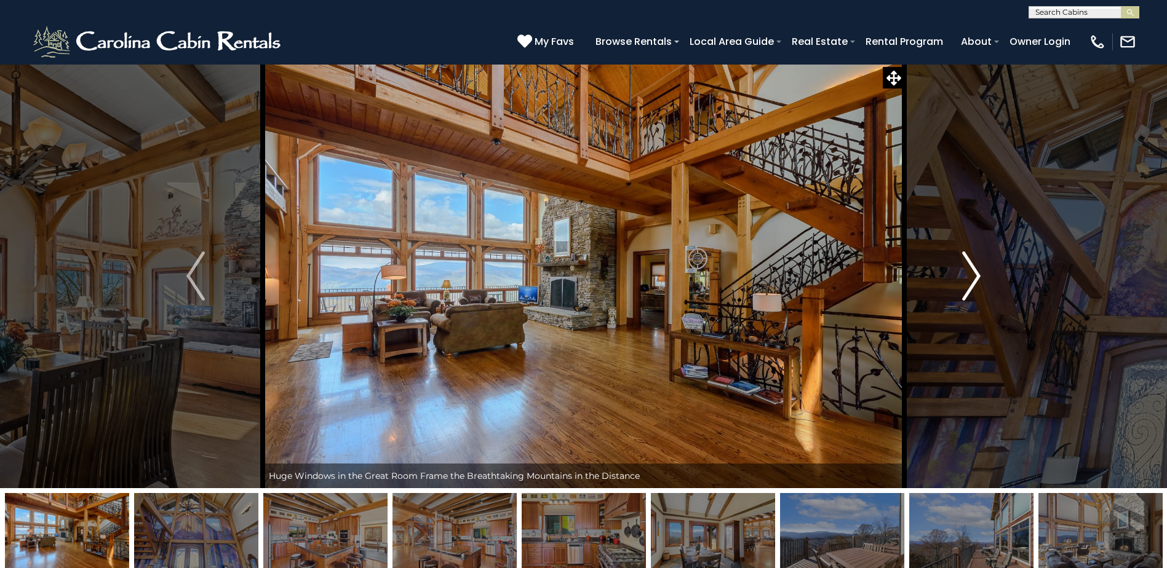
click at [974, 273] on img "Next" at bounding box center [971, 276] width 18 height 49
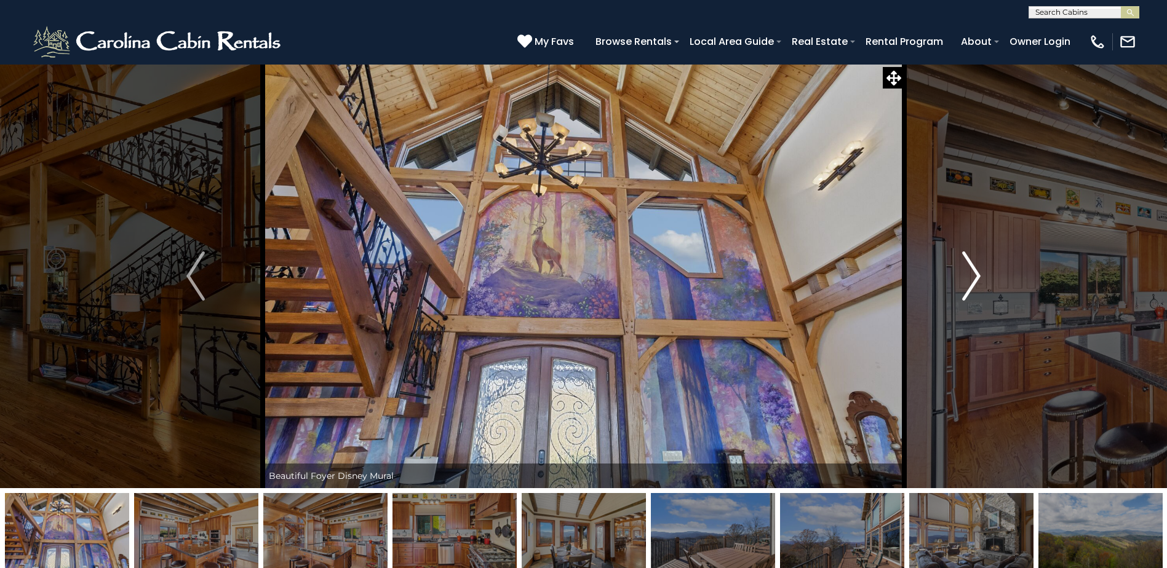
click at [974, 273] on img "Next" at bounding box center [971, 276] width 18 height 49
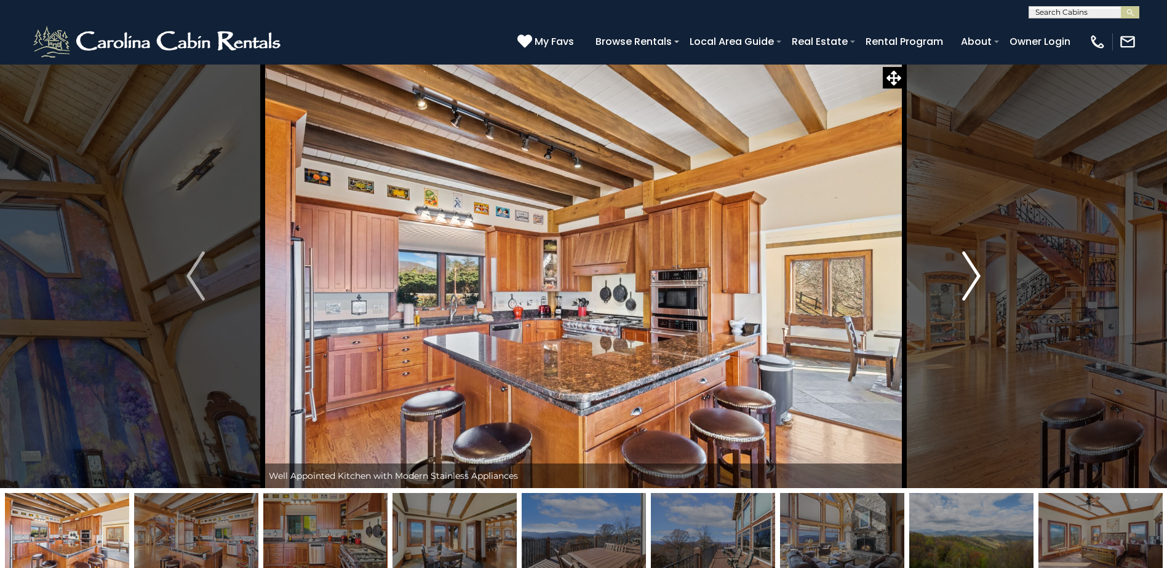
click at [974, 273] on img "Next" at bounding box center [971, 276] width 18 height 49
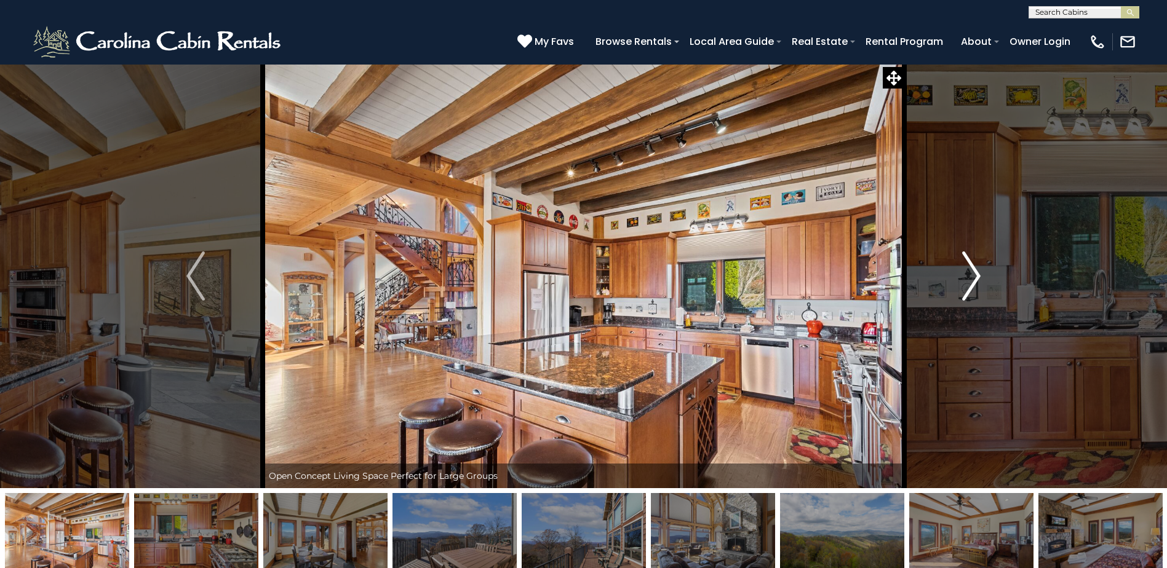
click at [974, 273] on img "Next" at bounding box center [971, 276] width 18 height 49
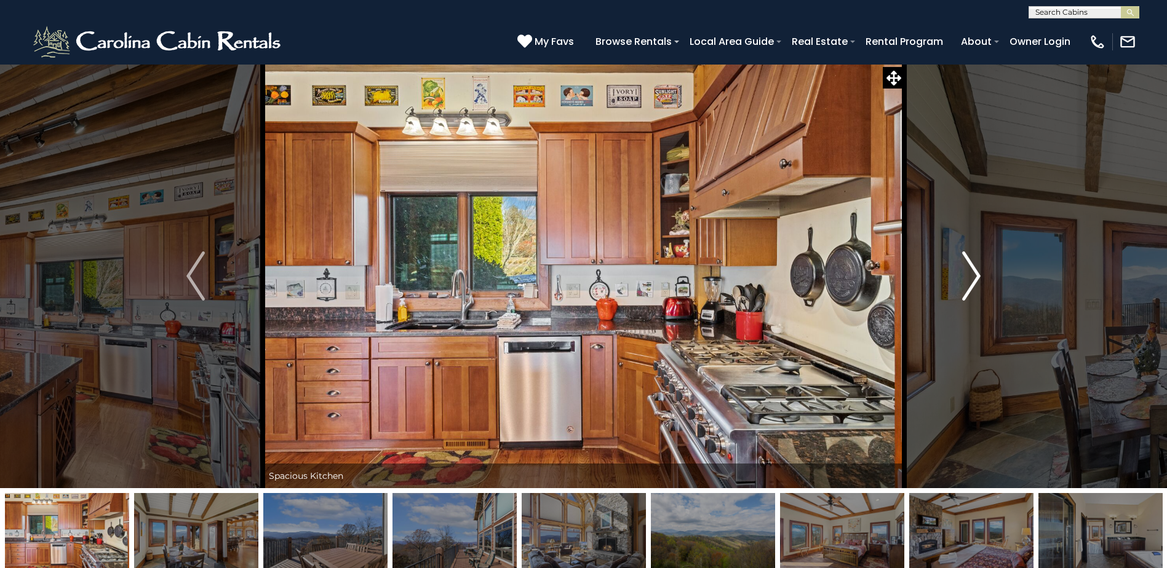
click at [974, 273] on img "Next" at bounding box center [971, 276] width 18 height 49
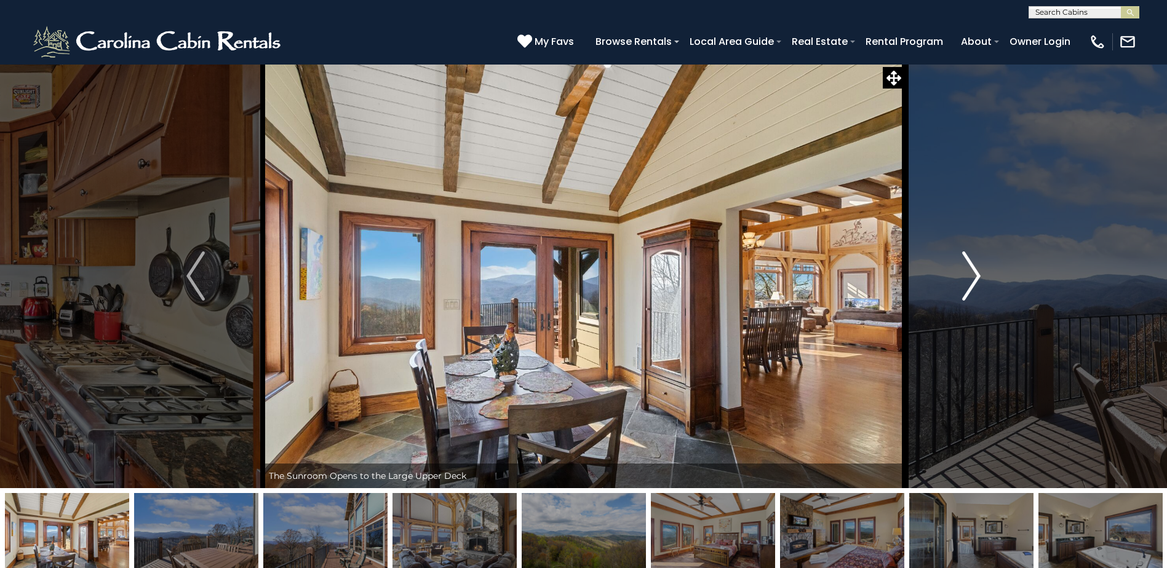
click at [974, 273] on img "Next" at bounding box center [971, 276] width 18 height 49
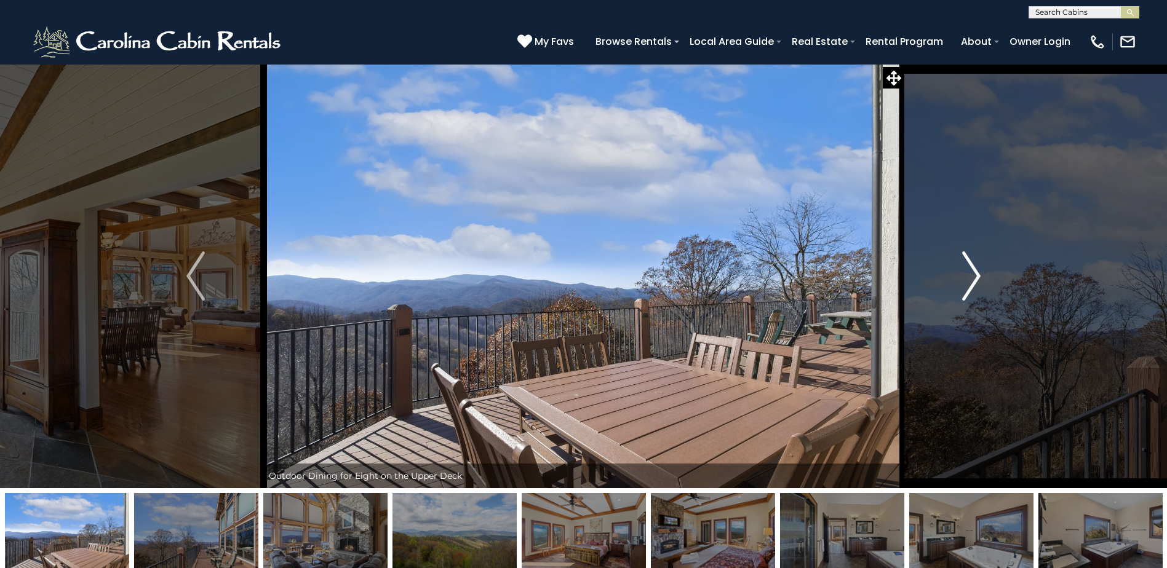
click at [974, 273] on img "Next" at bounding box center [971, 276] width 18 height 49
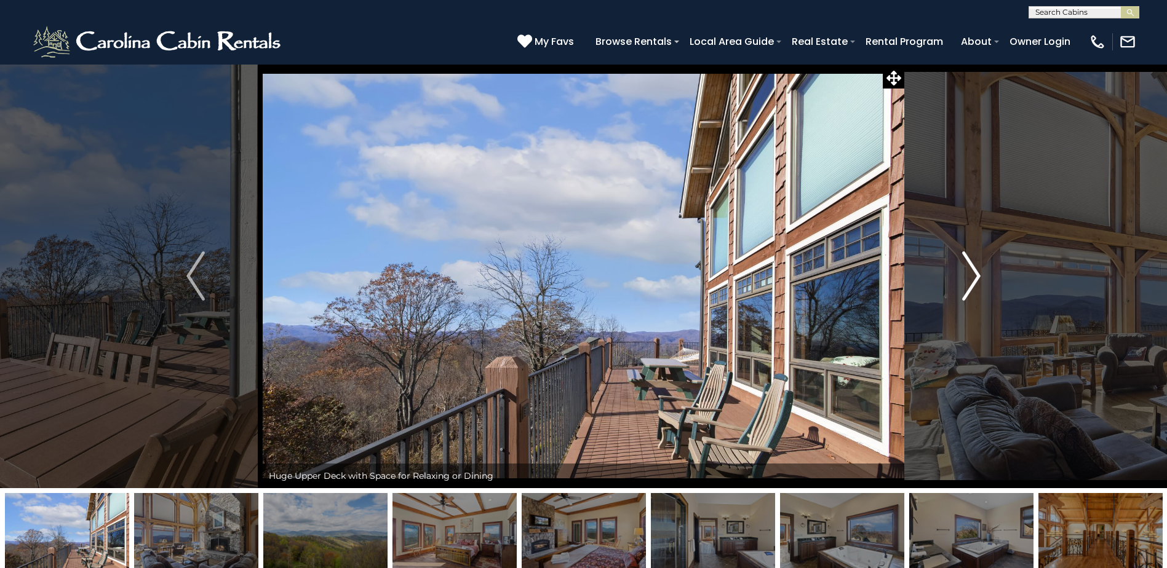
click at [974, 273] on img "Next" at bounding box center [971, 276] width 18 height 49
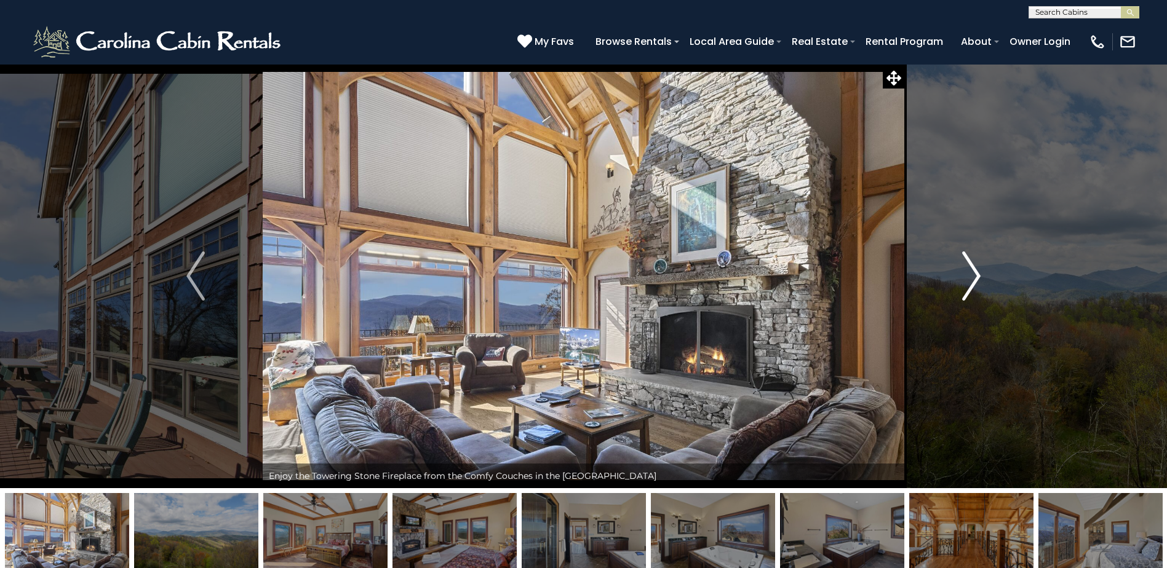
click at [974, 273] on img "Next" at bounding box center [971, 276] width 18 height 49
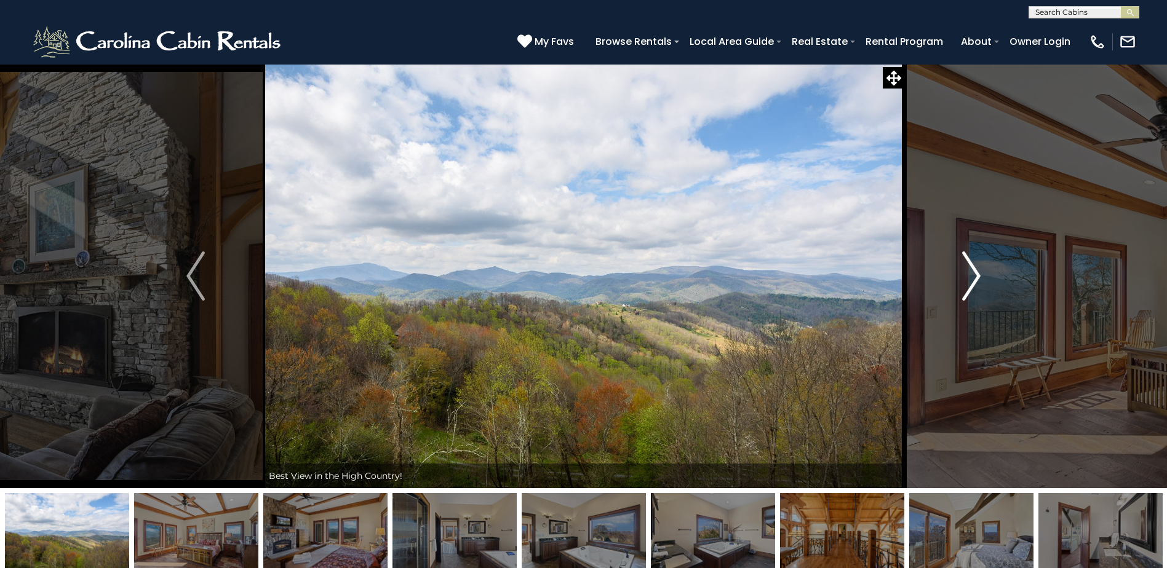
click at [974, 273] on img "Next" at bounding box center [971, 276] width 18 height 49
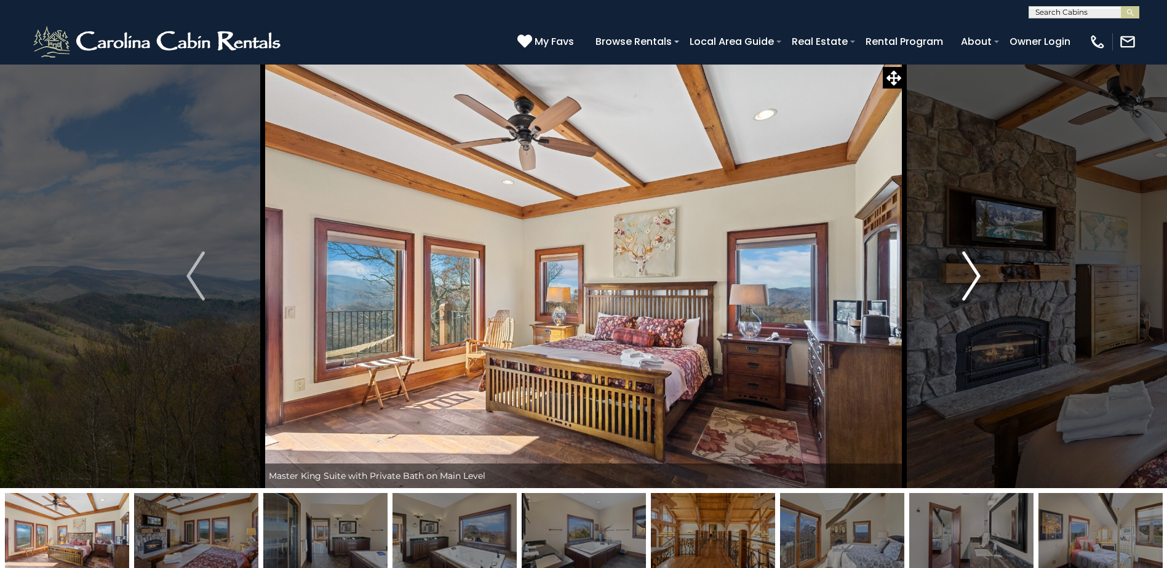
click at [974, 273] on img "Next" at bounding box center [971, 276] width 18 height 49
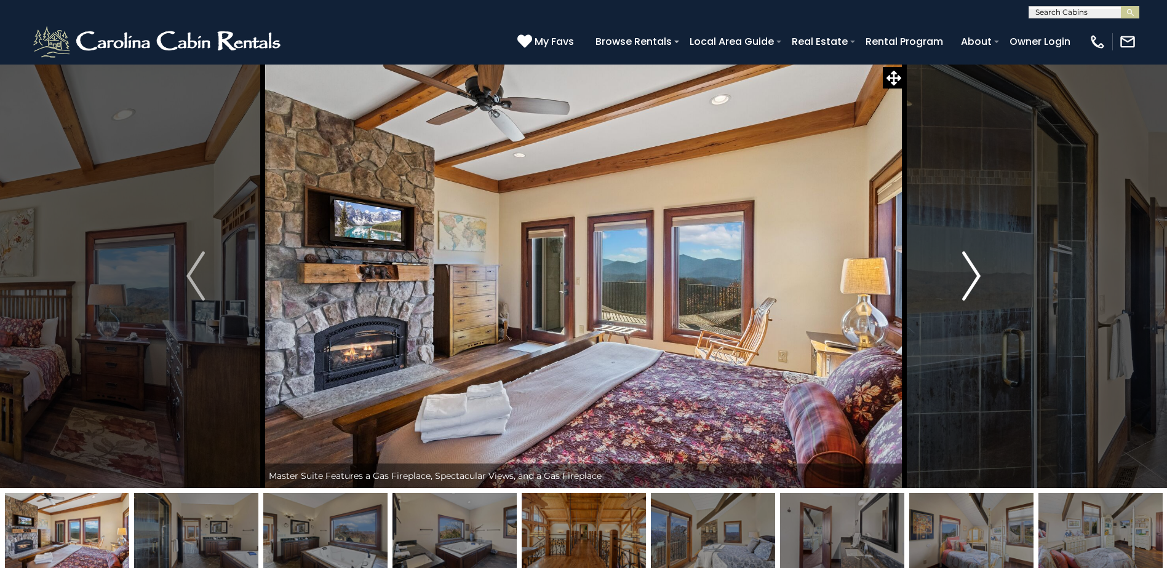
click at [974, 273] on img "Next" at bounding box center [971, 276] width 18 height 49
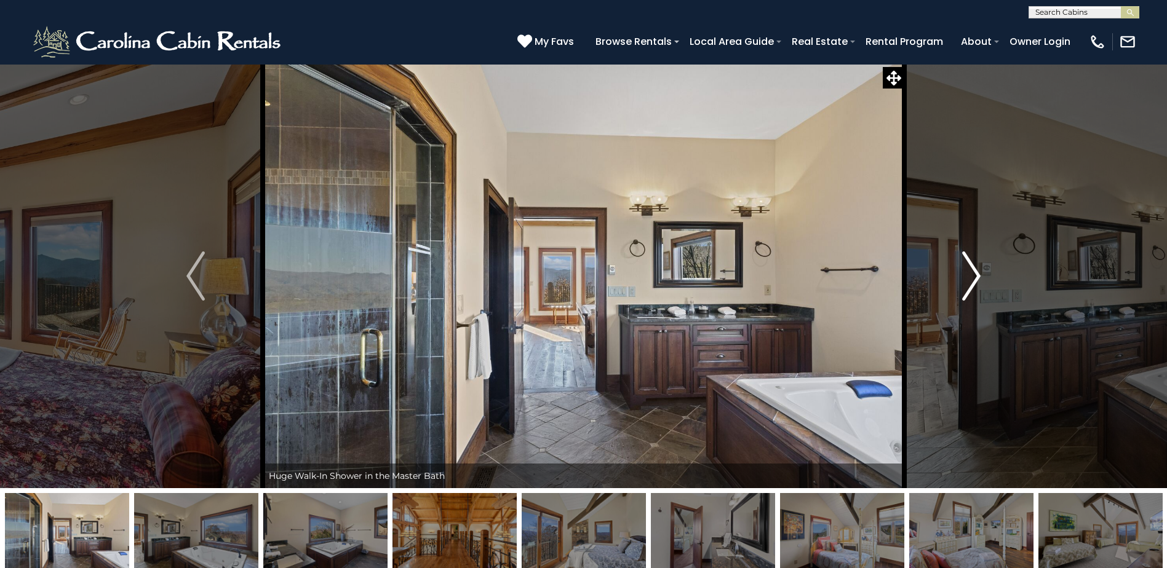
click at [974, 273] on img "Next" at bounding box center [971, 276] width 18 height 49
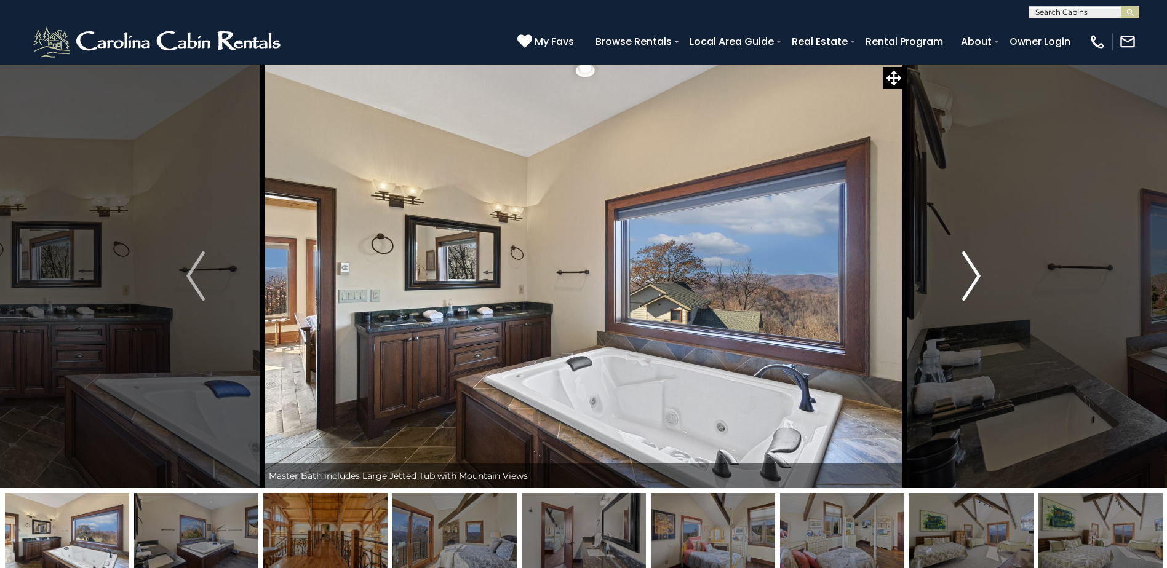
click at [974, 273] on img "Next" at bounding box center [971, 276] width 18 height 49
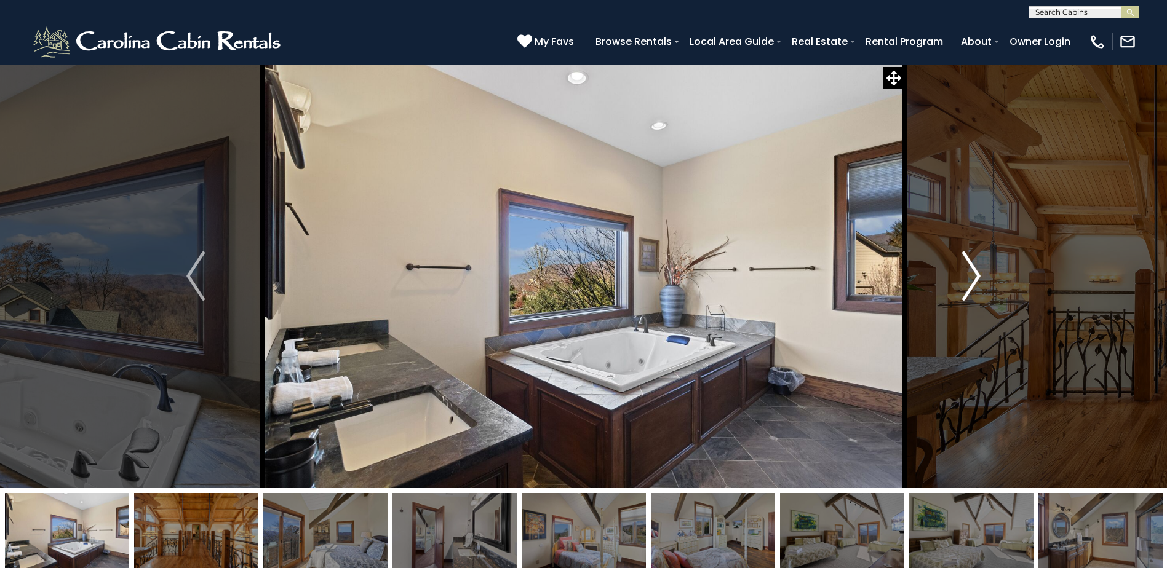
click at [974, 273] on img "Next" at bounding box center [971, 276] width 18 height 49
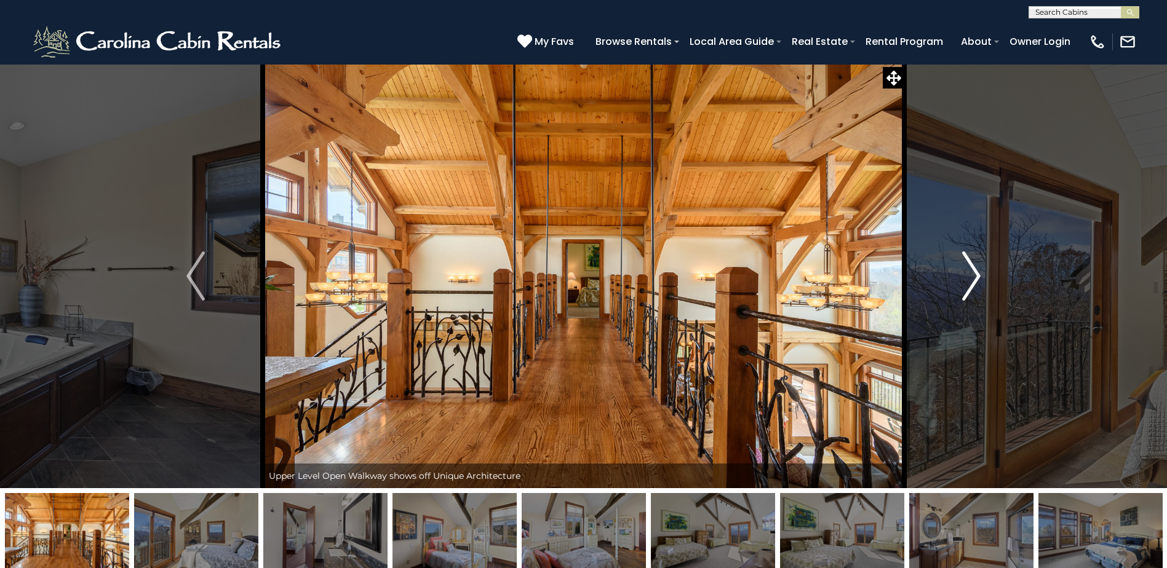
click at [974, 273] on img "Next" at bounding box center [971, 276] width 18 height 49
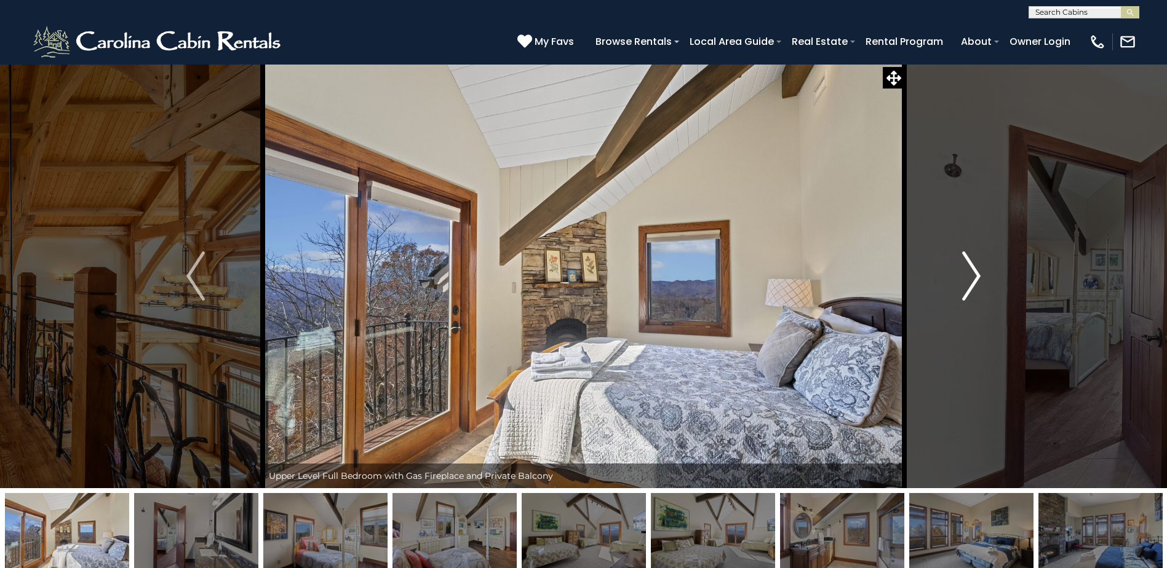
click at [974, 273] on img "Next" at bounding box center [971, 276] width 18 height 49
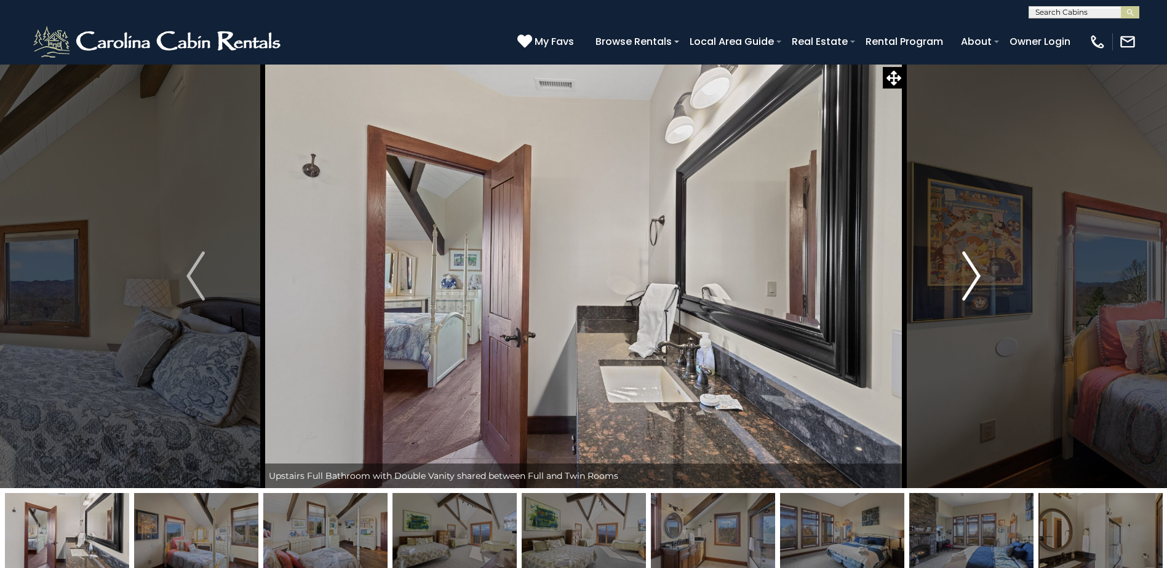
click at [974, 273] on img "Next" at bounding box center [971, 276] width 18 height 49
